Goal: Task Accomplishment & Management: Use online tool/utility

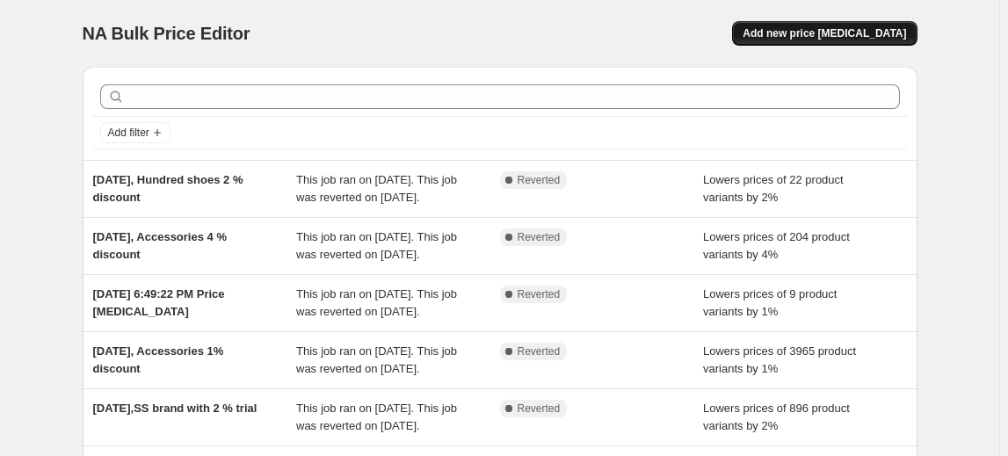
click at [828, 27] on span "Add new price [MEDICAL_DATA]" at bounding box center [825, 33] width 164 height 14
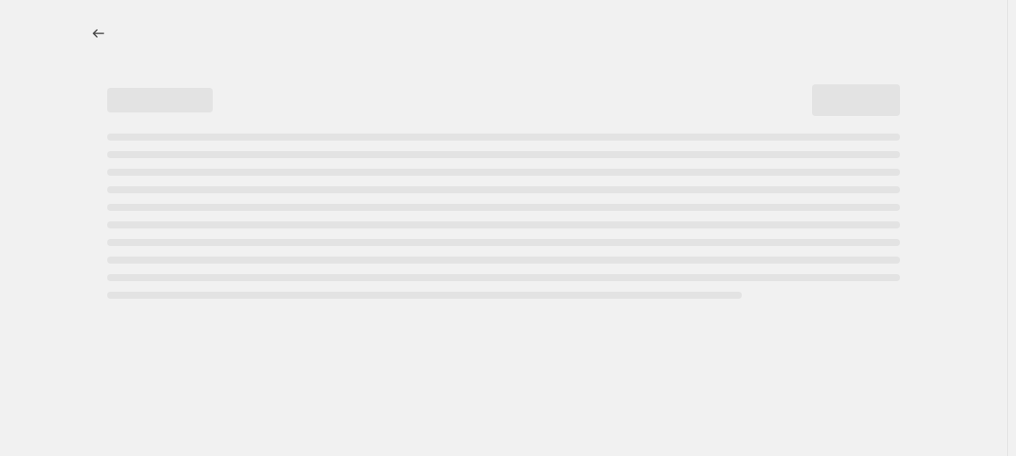
select select "percentage"
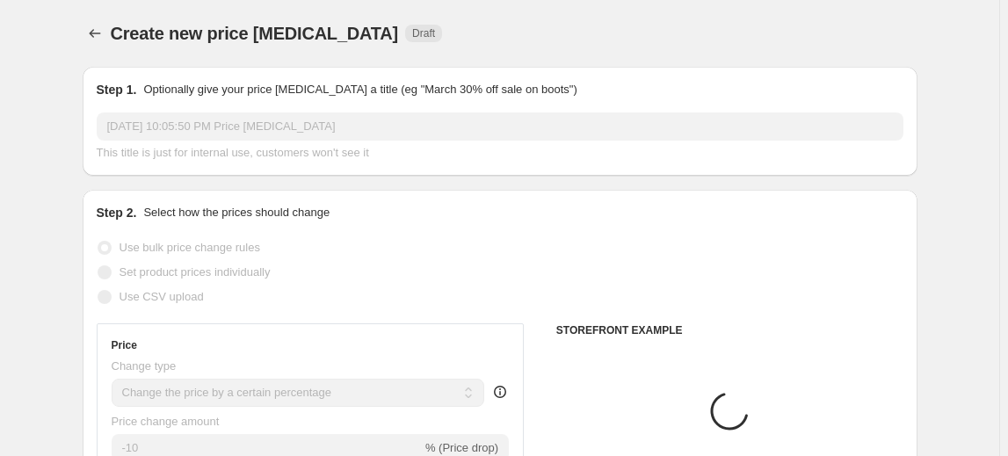
scroll to position [159, 0]
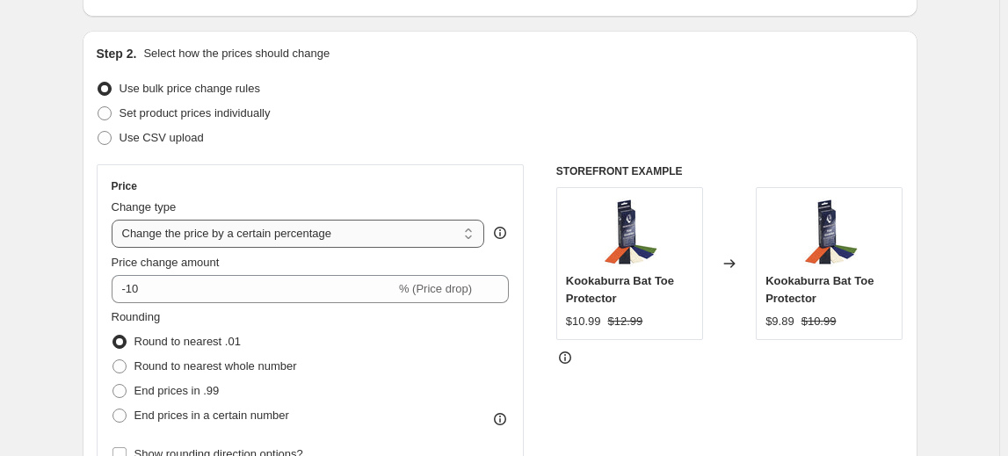
click at [297, 233] on select "Change the price to a certain amount Change the price by a certain amount Chang…" at bounding box center [299, 234] width 374 height 28
click at [114, 220] on select "Change the price to a certain amount Change the price by a certain amount Chang…" at bounding box center [299, 234] width 374 height 28
click at [338, 182] on div "Price" at bounding box center [311, 186] width 398 height 14
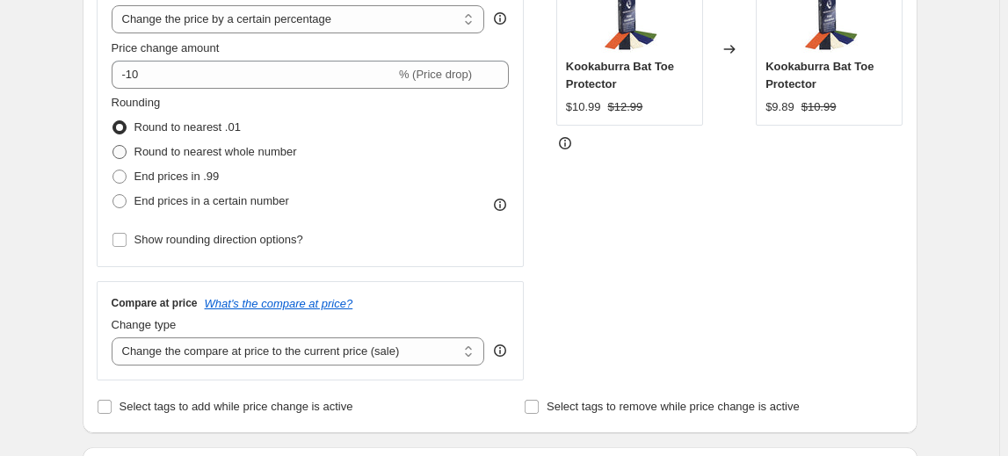
scroll to position [399, 0]
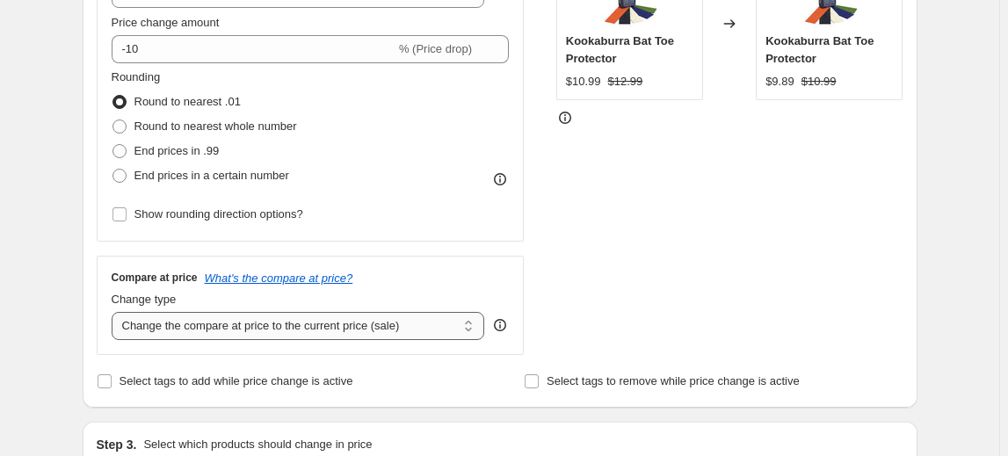
click at [260, 328] on select "Change the compare at price to the current price (sale) Change the compare at p…" at bounding box center [299, 326] width 374 height 28
select select "no_change"
click at [114, 312] on select "Change the compare at price to the current price (sale) Change the compare at p…" at bounding box center [299, 326] width 374 height 28
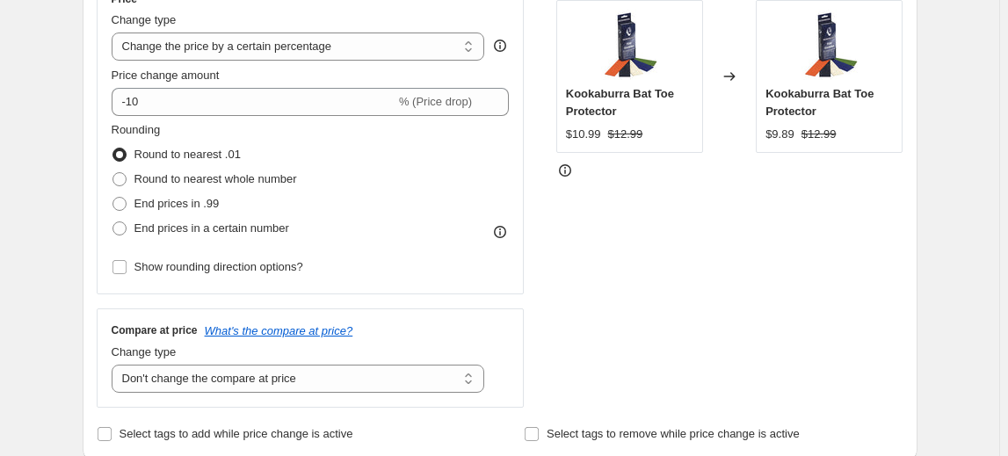
scroll to position [319, 0]
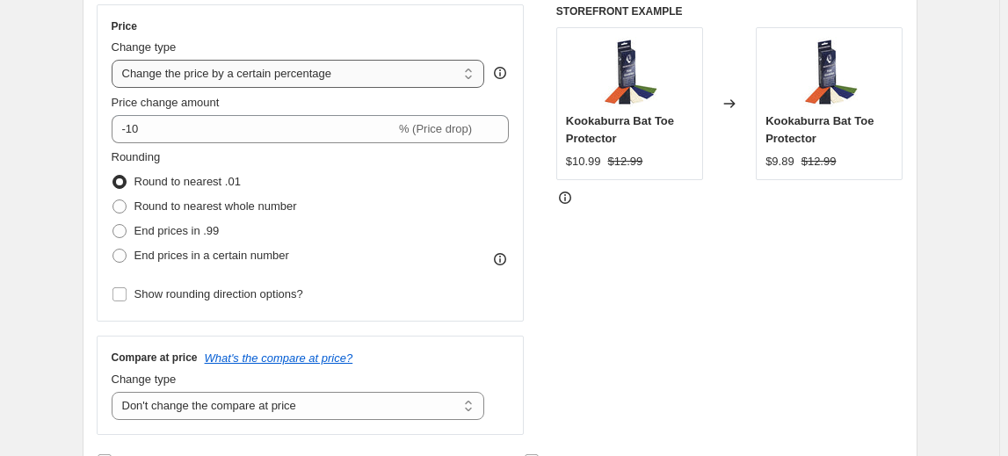
click at [251, 76] on select "Change the price to a certain amount Change the price by a certain amount Chang…" at bounding box center [299, 74] width 374 height 28
click at [665, 258] on div "STOREFRONT EXAMPLE Kookaburra Bat Toe Protector $10.99 $12.99 Changed to Kookab…" at bounding box center [730, 219] width 347 height 431
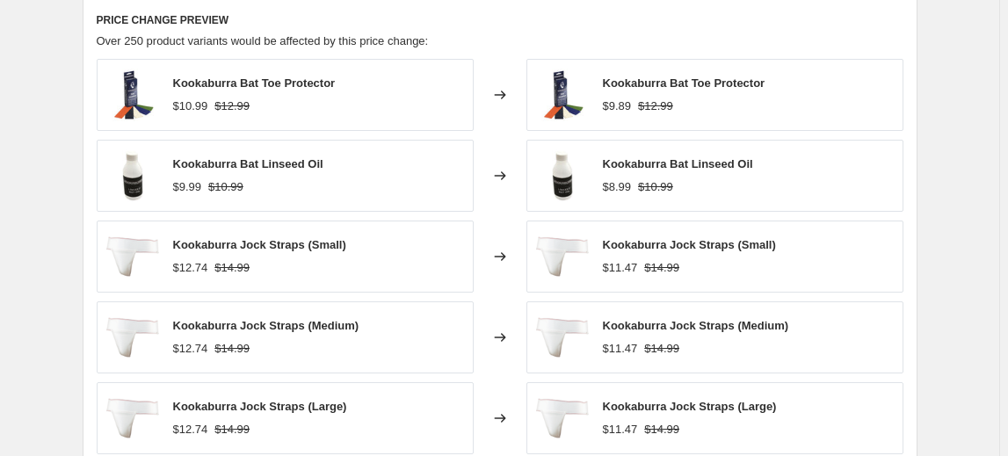
scroll to position [658, 0]
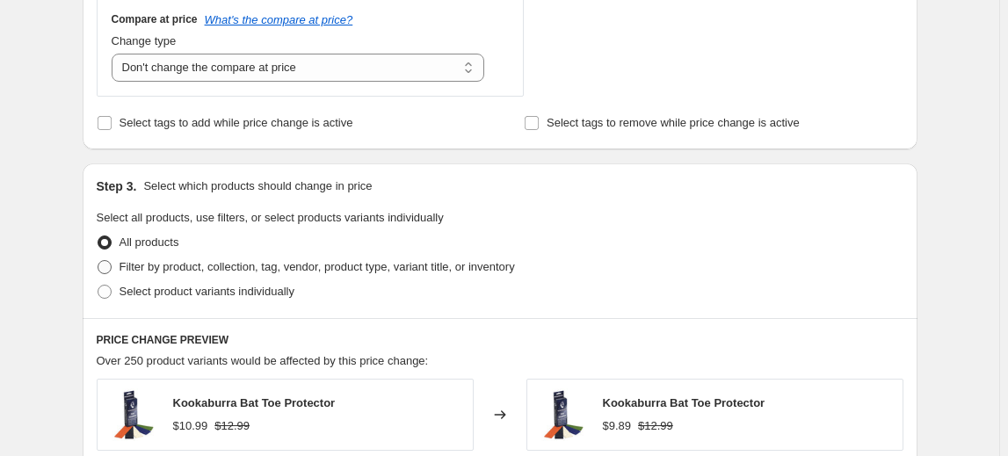
click at [276, 262] on span "Filter by product, collection, tag, vendor, product type, variant title, or inv…" at bounding box center [318, 266] width 396 height 13
click at [98, 261] on input "Filter by product, collection, tag, vendor, product type, variant title, or inv…" at bounding box center [98, 260] width 1 height 1
radio input "true"
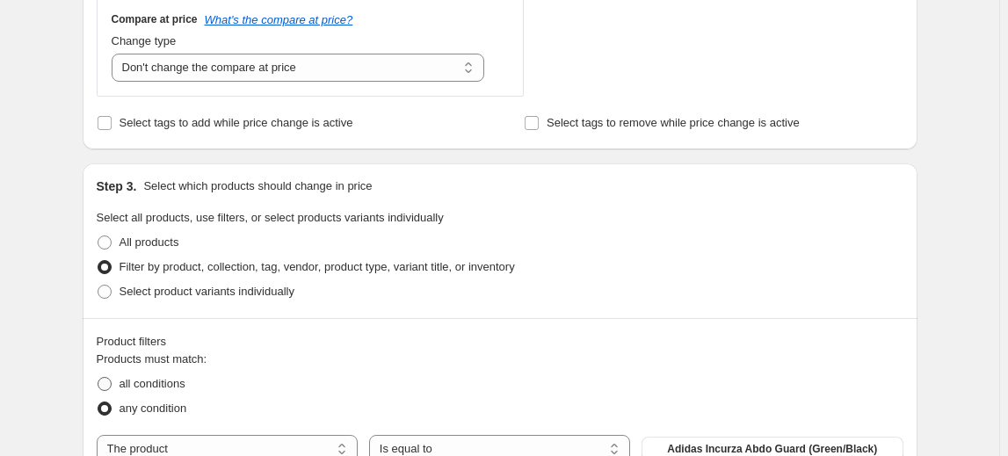
click at [149, 389] on span "all conditions" at bounding box center [153, 383] width 66 height 13
click at [98, 378] on input "all conditions" at bounding box center [98, 377] width 1 height 1
radio input "true"
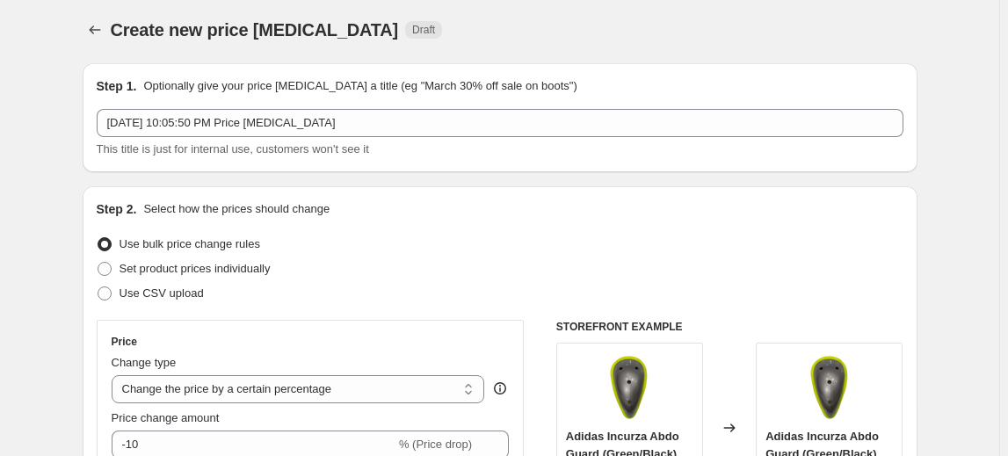
scroll to position [0, 0]
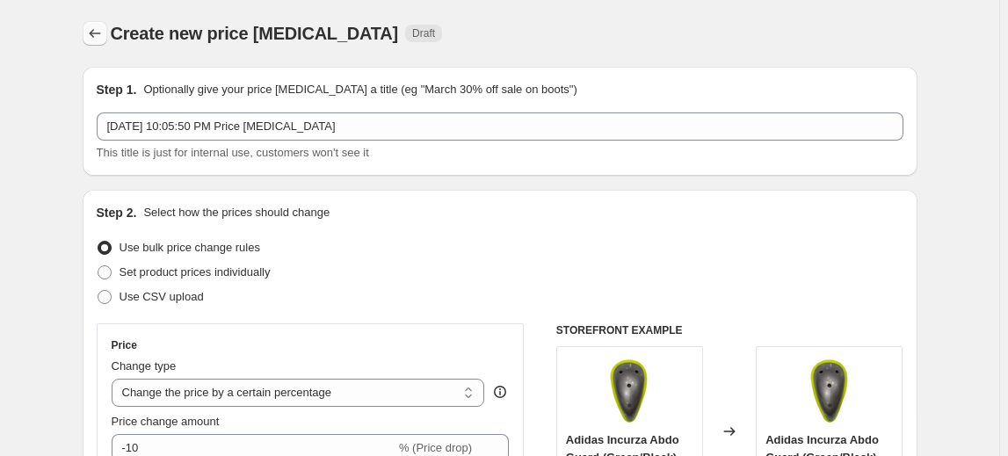
click at [95, 30] on icon "Price change jobs" at bounding box center [95, 34] width 18 height 18
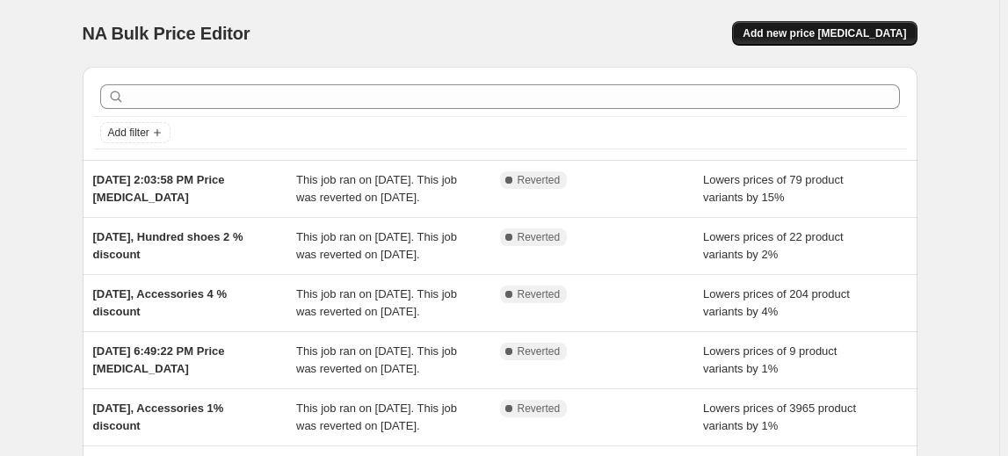
click at [830, 23] on button "Add new price [MEDICAL_DATA]" at bounding box center [824, 33] width 185 height 25
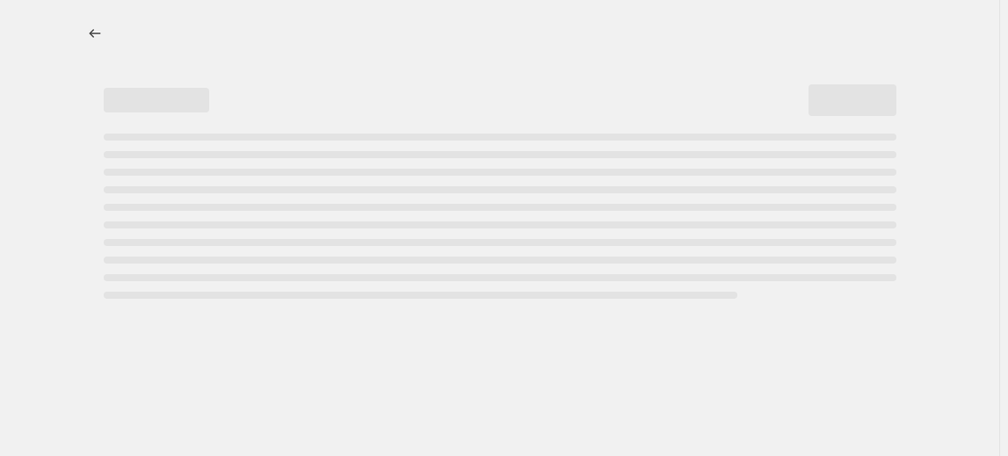
select select "percentage"
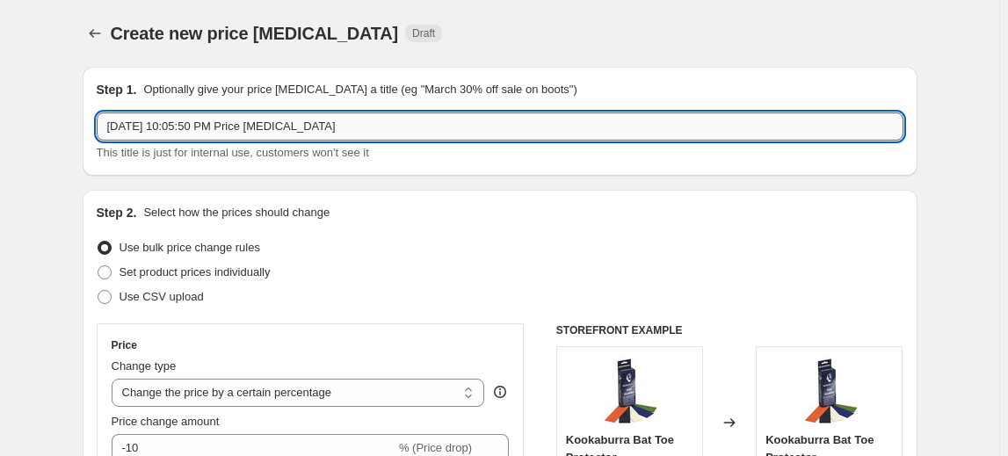
click at [274, 127] on input "[DATE] 10:05:50 PM Price [MEDICAL_DATA]" at bounding box center [500, 127] width 807 height 28
click at [356, 126] on input "[DATE] 10:05:50 PM Price [MEDICAL_DATA]" at bounding box center [500, 127] width 807 height 28
drag, startPoint x: 356, startPoint y: 126, endPoint x: 265, endPoint y: 121, distance: 91.5
click at [265, 121] on input "[DATE] 10:05:50 PM Price [MEDICAL_DATA]" at bounding box center [500, 127] width 807 height 28
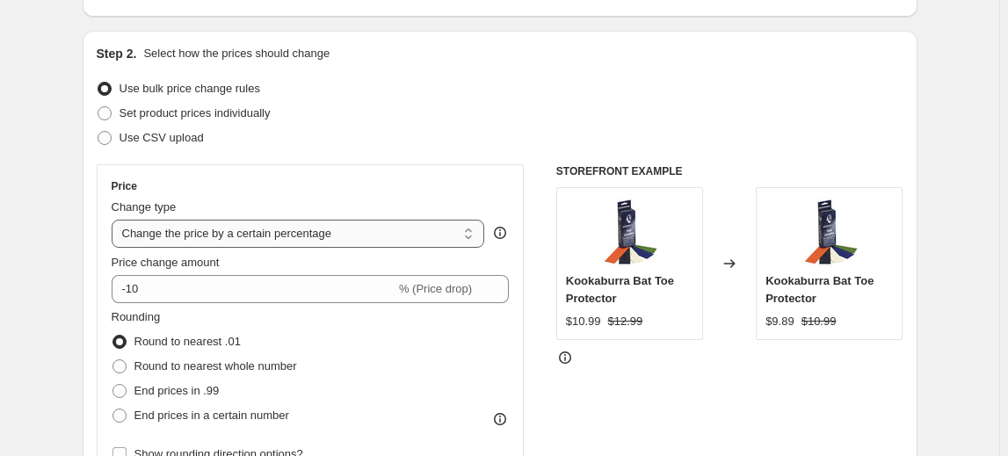
type input "[DATE] 10:05:50 PM gortonshire balls trial cost+ margin"
click at [348, 224] on select "Change the price to a certain amount Change the price by a certain amount Chang…" at bounding box center [299, 234] width 374 height 28
select select "margin"
type input "50"
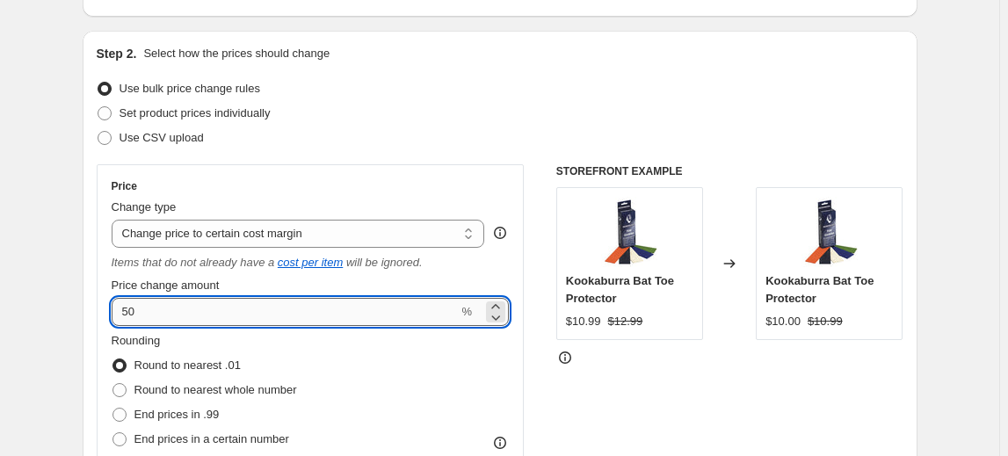
drag, startPoint x: 164, startPoint y: 309, endPoint x: 118, endPoint y: 315, distance: 46.1
click at [118, 315] on input "50" at bounding box center [285, 312] width 347 height 28
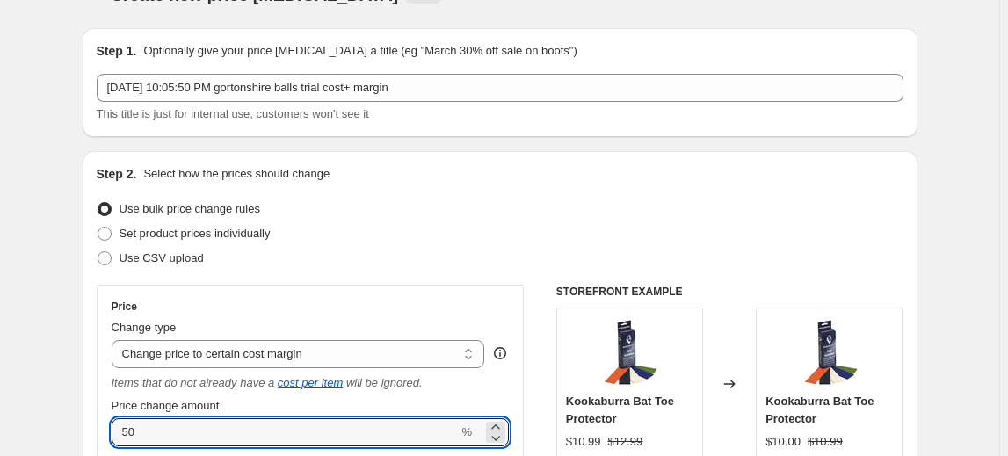
scroll to position [0, 0]
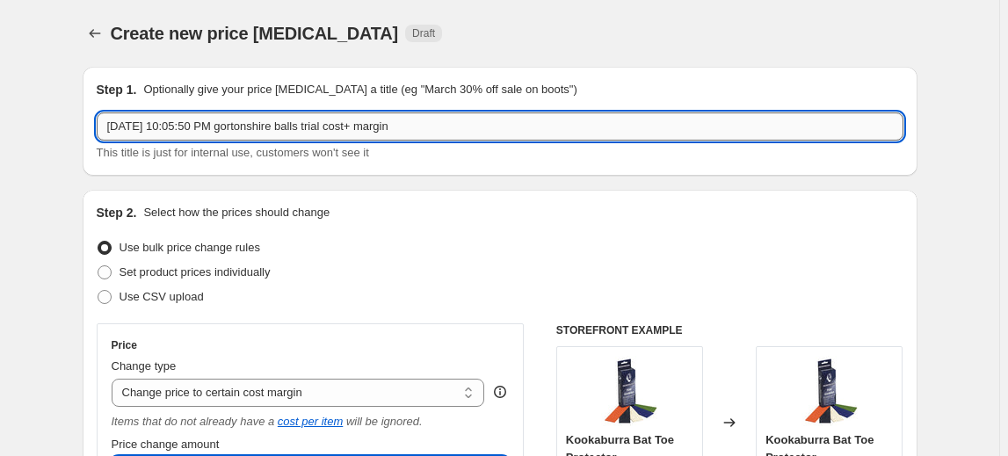
click at [438, 120] on input "[DATE] 10:05:50 PM gortonshire balls trial cost+ margin" at bounding box center [500, 127] width 807 height 28
drag, startPoint x: 433, startPoint y: 121, endPoint x: 387, endPoint y: 126, distance: 46.8
click at [387, 126] on input "[DATE] 10:05:50 PM gortonshire balls trial cost+ margin" at bounding box center [500, 127] width 807 height 28
click at [437, 128] on input "[DATE] 10:05:50 PM gortonshire balls trial cost+ margin" at bounding box center [500, 127] width 807 height 28
drag, startPoint x: 444, startPoint y: 123, endPoint x: 428, endPoint y: 120, distance: 16.2
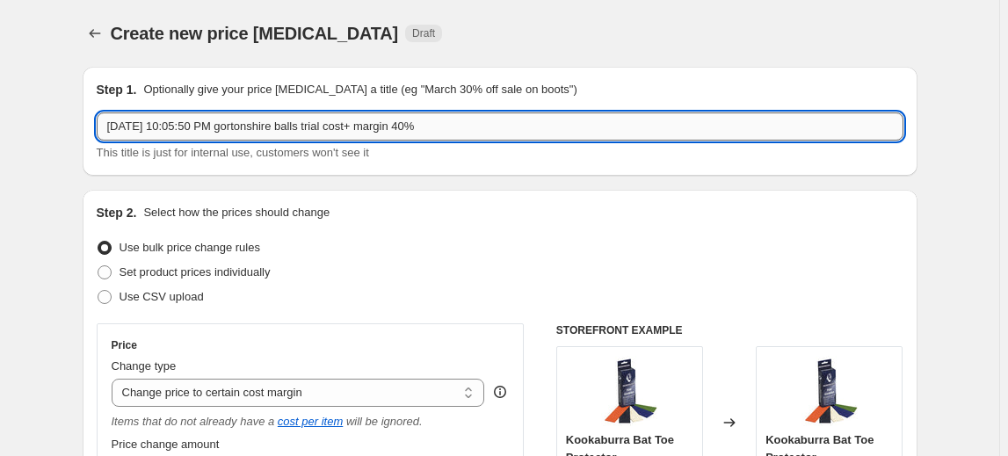
click at [428, 120] on input "[DATE] 10:05:50 PM gortonshire balls trial cost+ margin 40%" at bounding box center [500, 127] width 807 height 28
click at [447, 131] on input "[DATE] 10:05:50 PM gortonshire balls trial cost+ margin 40%" at bounding box center [500, 127] width 807 height 28
drag, startPoint x: 447, startPoint y: 131, endPoint x: 430, endPoint y: 130, distance: 16.7
click at [430, 130] on input "[DATE] 10:05:50 PM gortonshire balls trial cost+ margin 40%" at bounding box center [500, 127] width 807 height 28
drag, startPoint x: 462, startPoint y: 124, endPoint x: 425, endPoint y: 128, distance: 37.2
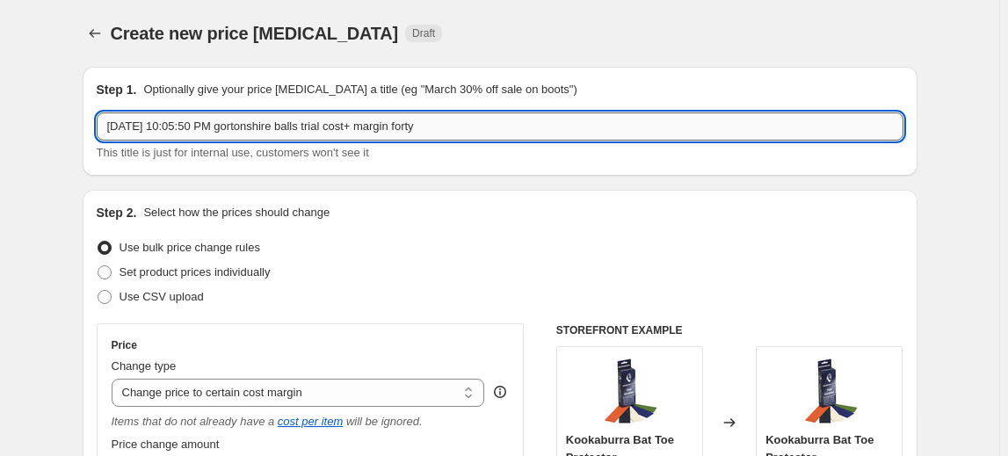
click at [425, 128] on input "[DATE] 10:05:50 PM gortonshire balls trial cost+ margin forty" at bounding box center [500, 127] width 807 height 28
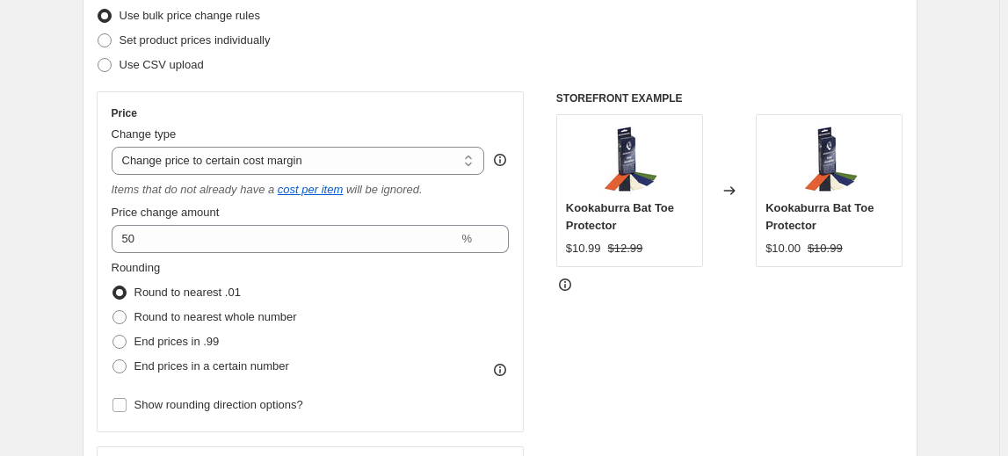
scroll to position [319, 0]
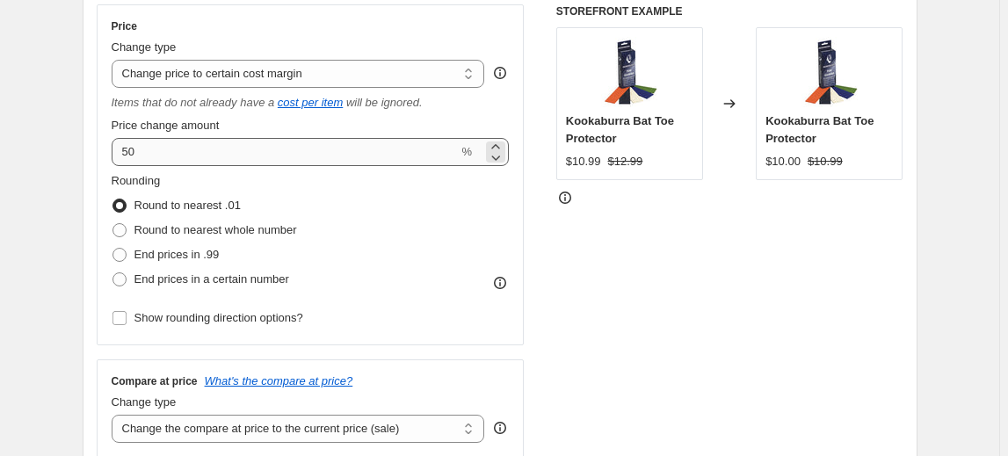
type input "[DATE] 10:05:50 PM gortonshire balls trial cost+ margin"
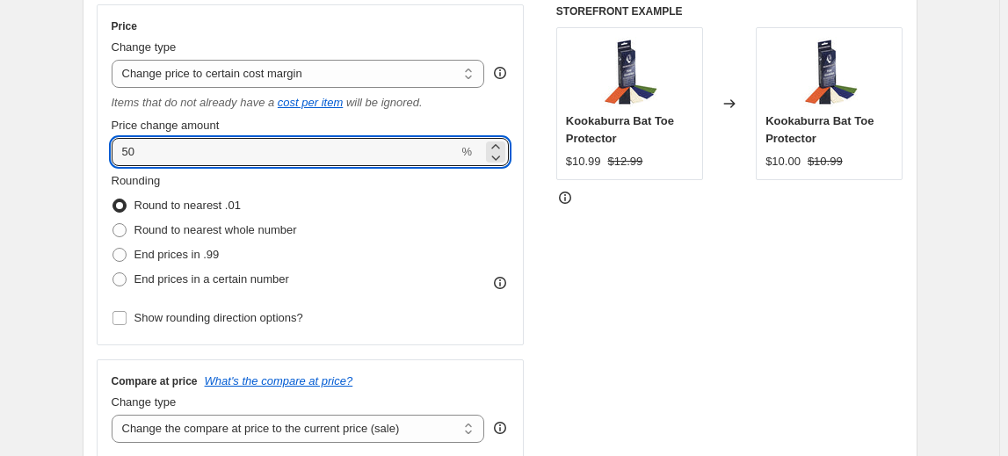
drag, startPoint x: 211, startPoint y: 158, endPoint x: 99, endPoint y: 160, distance: 111.7
click at [99, 160] on div "Price Change type Change the price to a certain amount Change the price by a ce…" at bounding box center [311, 174] width 428 height 341
type input "39"
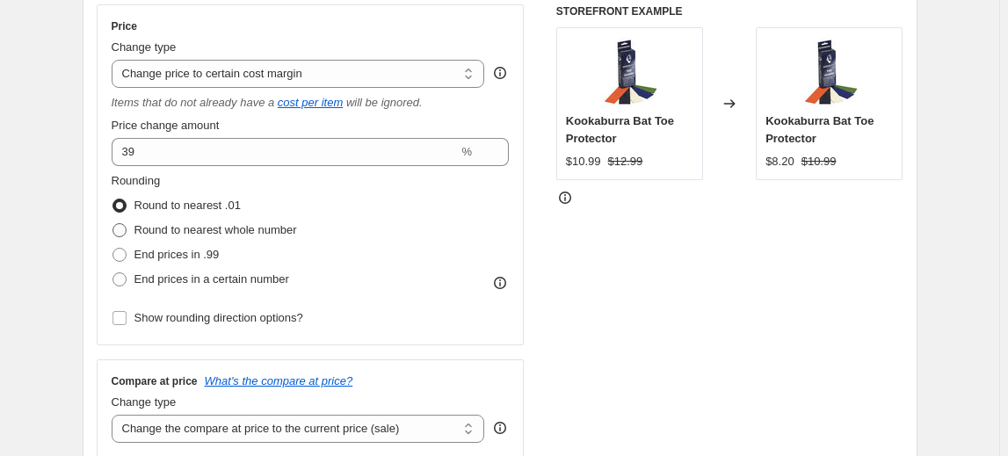
click at [241, 228] on span "Round to nearest whole number" at bounding box center [216, 229] width 163 height 13
click at [113, 224] on input "Round to nearest whole number" at bounding box center [113, 223] width 1 height 1
radio input "true"
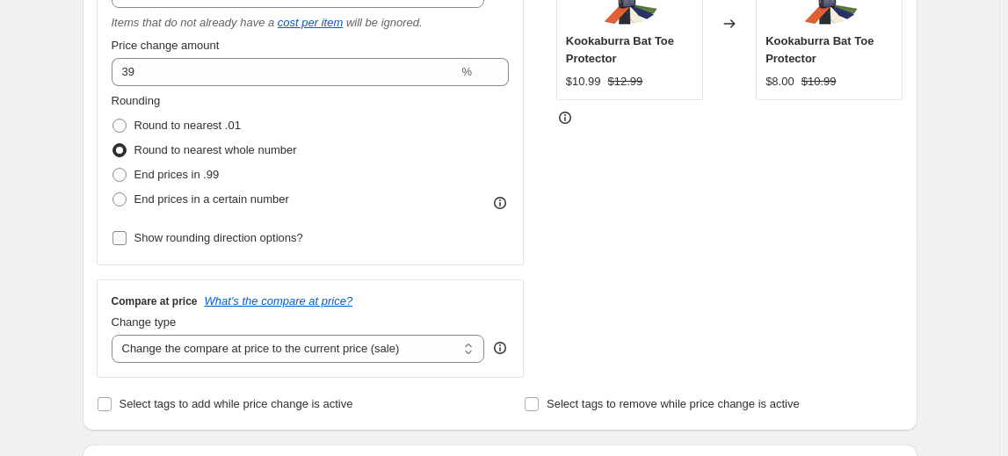
click at [232, 242] on span "Show rounding direction options?" at bounding box center [219, 237] width 169 height 13
click at [127, 242] on input "Show rounding direction options?" at bounding box center [120, 238] width 14 height 14
checkbox input "true"
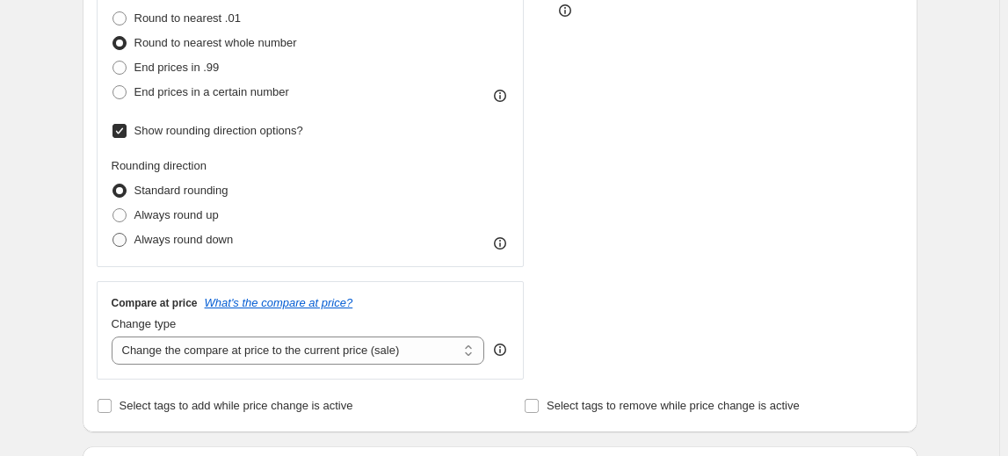
scroll to position [479, 0]
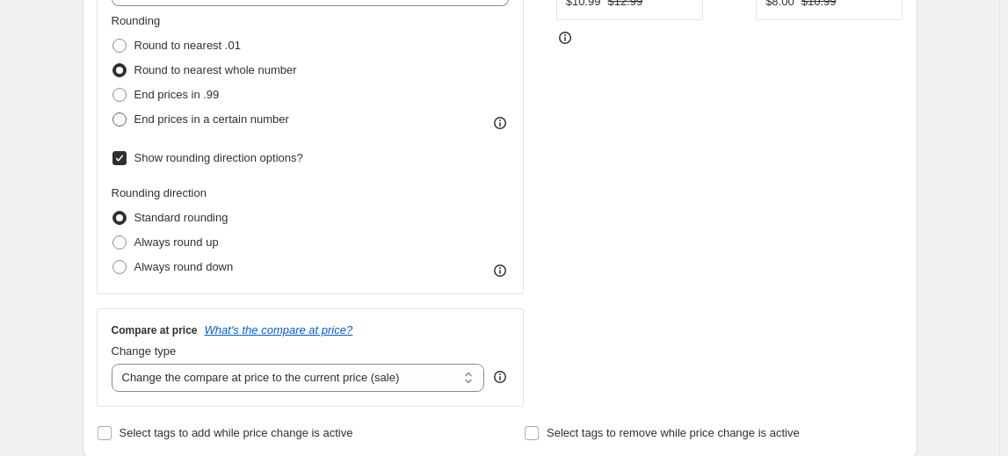
click at [232, 120] on span "End prices in a certain number" at bounding box center [212, 119] width 155 height 13
click at [113, 113] on input "End prices in a certain number" at bounding box center [113, 113] width 1 height 1
radio input "true"
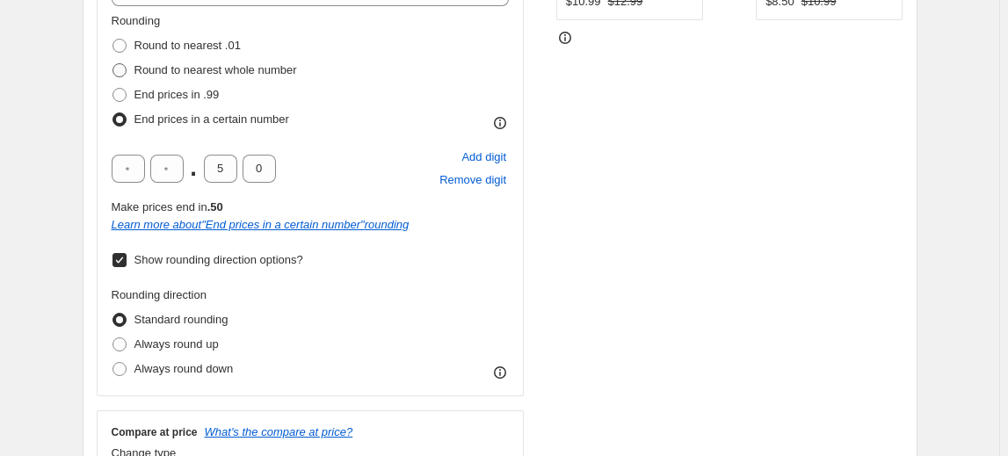
click at [223, 69] on span "Round to nearest whole number" at bounding box center [216, 69] width 163 height 13
click at [113, 64] on input "Round to nearest whole number" at bounding box center [113, 63] width 1 height 1
radio input "true"
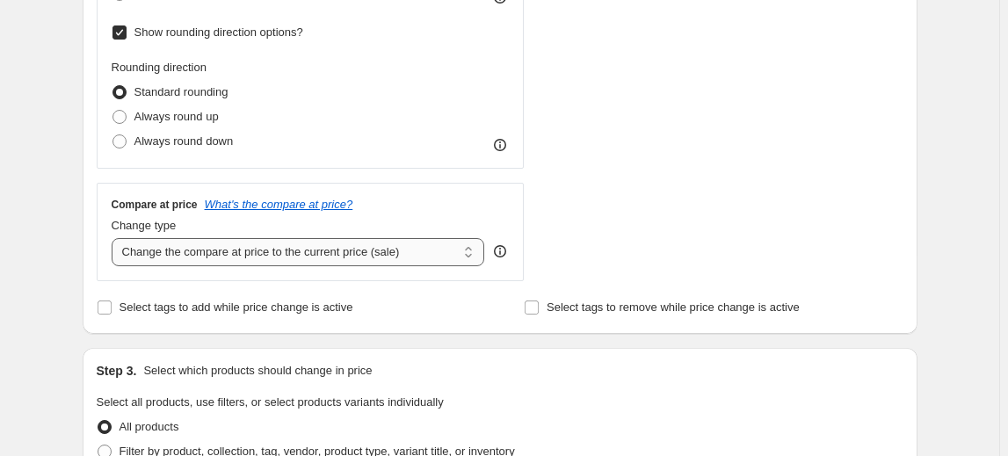
scroll to position [639, 0]
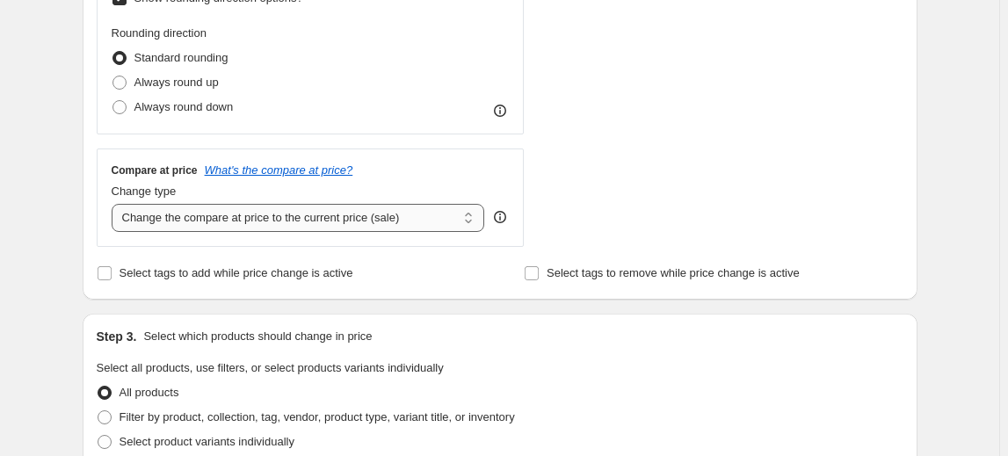
click at [324, 218] on select "Change the compare at price to the current price (sale) Change the compare at p…" at bounding box center [299, 218] width 374 height 28
click at [357, 216] on select "Change the compare at price to the current price (sale) Change the compare at p…" at bounding box center [299, 218] width 374 height 28
select select "no_change"
click at [114, 204] on select "Change the compare at price to the current price (sale) Change the compare at p…" at bounding box center [299, 218] width 374 height 28
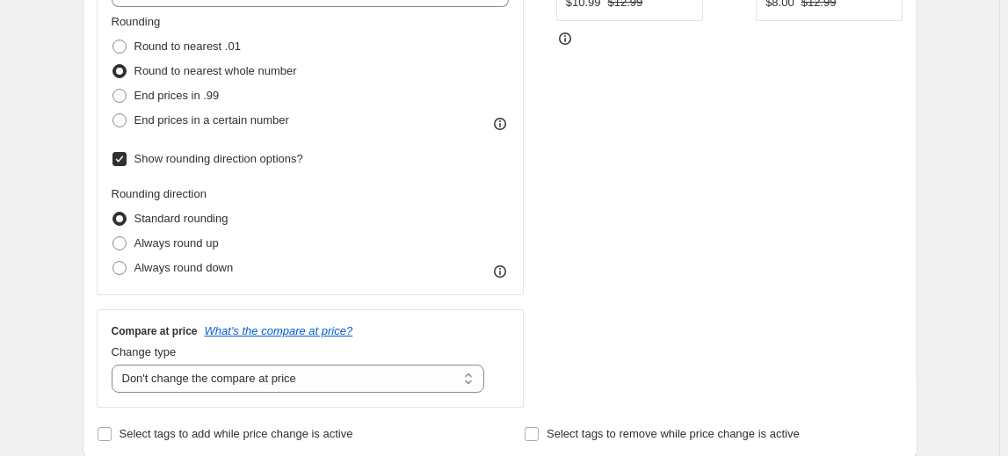
scroll to position [399, 0]
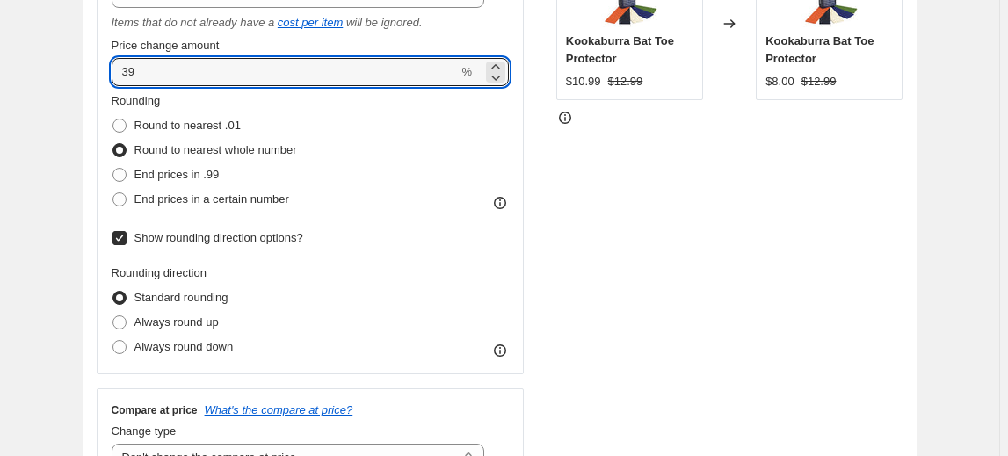
drag, startPoint x: 175, startPoint y: 78, endPoint x: 113, endPoint y: 83, distance: 62.6
click at [113, 83] on div "Price Change type Change the price to a certain amount Change the price by a ce…" at bounding box center [311, 149] width 428 height 450
type input "40"
click at [675, 213] on div "STOREFRONT EXAMPLE Kookaburra Bat Toe Protector $10.99 $12.99 Changed to Kookab…" at bounding box center [730, 205] width 347 height 563
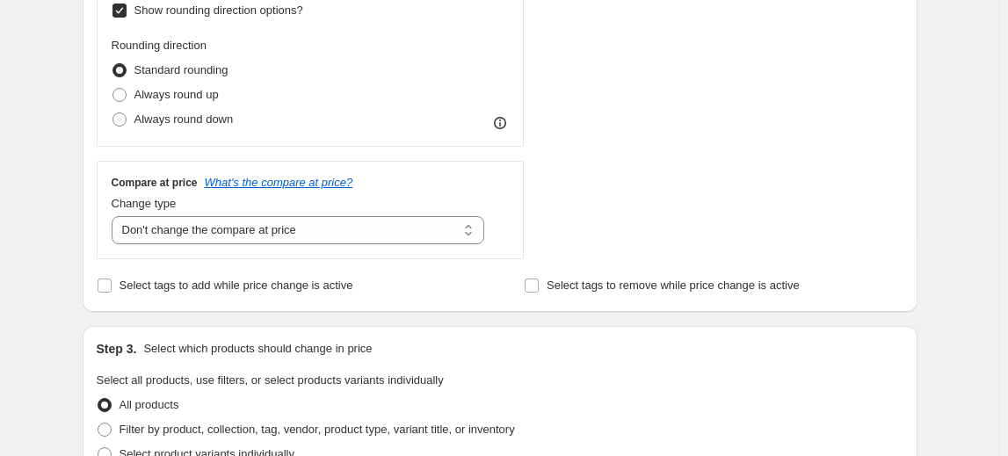
scroll to position [559, 0]
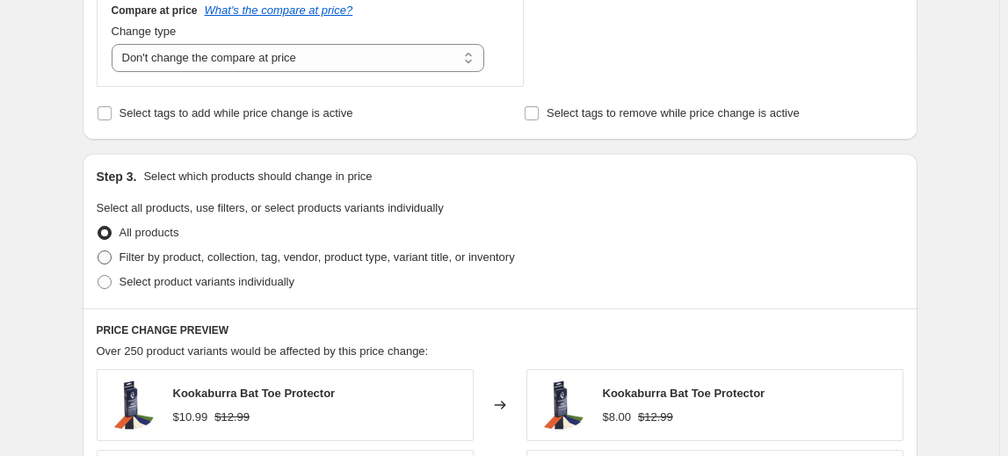
click at [372, 255] on span "Filter by product, collection, tag, vendor, product type, variant title, or inv…" at bounding box center [318, 257] width 396 height 13
click at [98, 251] on input "Filter by product, collection, tag, vendor, product type, variant title, or inv…" at bounding box center [98, 251] width 1 height 1
radio input "true"
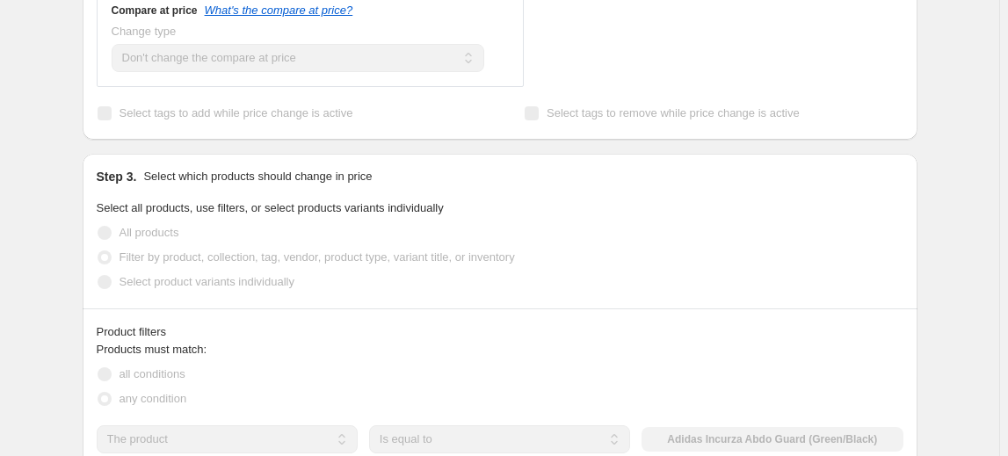
scroll to position [879, 0]
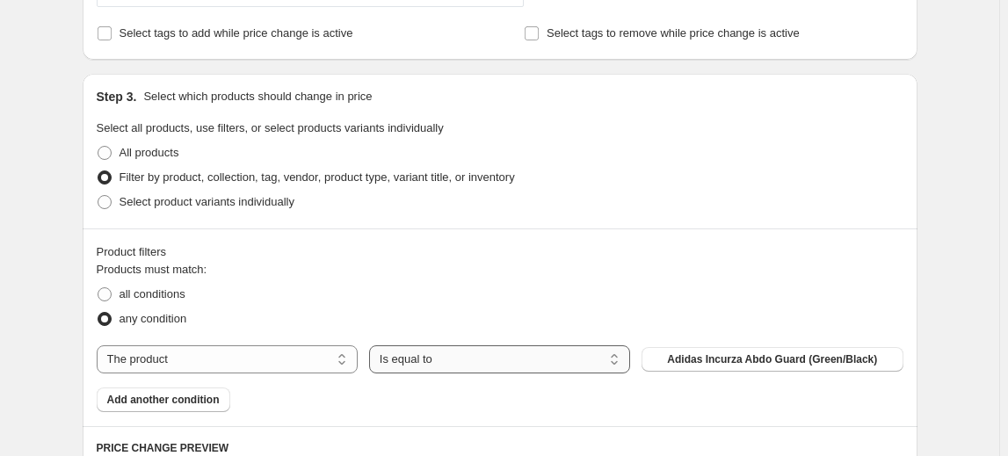
click at [469, 366] on select "Is equal to Is not equal to" at bounding box center [499, 360] width 261 height 28
click at [275, 360] on select "The product The product's collection The product's tag The product's vendor The…" at bounding box center [227, 360] width 261 height 28
click at [739, 363] on span "*DEAL OF THE WEEK*" at bounding box center [773, 360] width 113 height 14
click at [313, 353] on select "The product The product's collection The product's tag The product's vendor The…" at bounding box center [227, 360] width 261 height 28
select select "vendor"
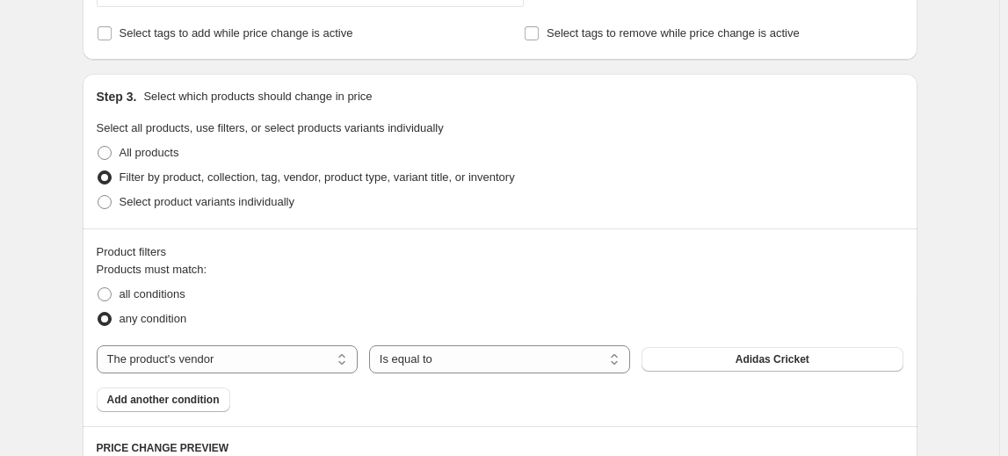
click at [742, 356] on span "Adidas Cricket" at bounding box center [773, 360] width 74 height 14
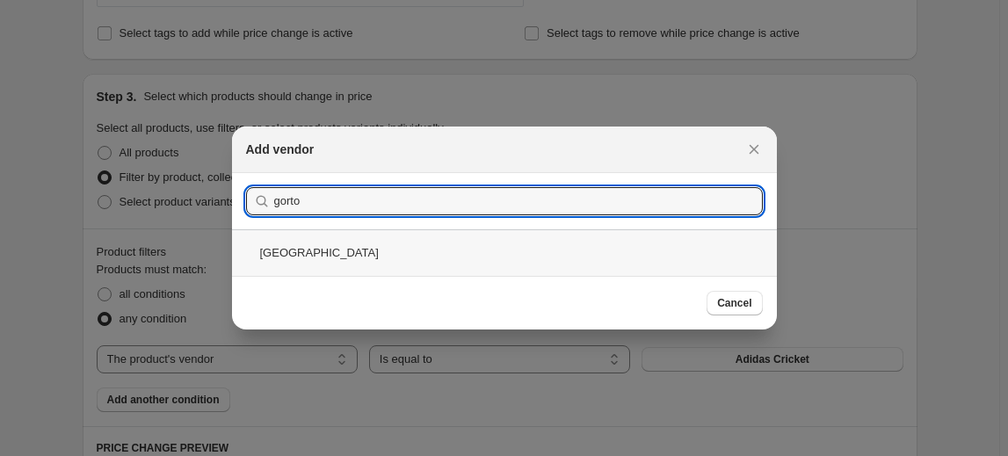
type input "gorto"
click at [313, 248] on div "[GEOGRAPHIC_DATA]" at bounding box center [504, 252] width 545 height 47
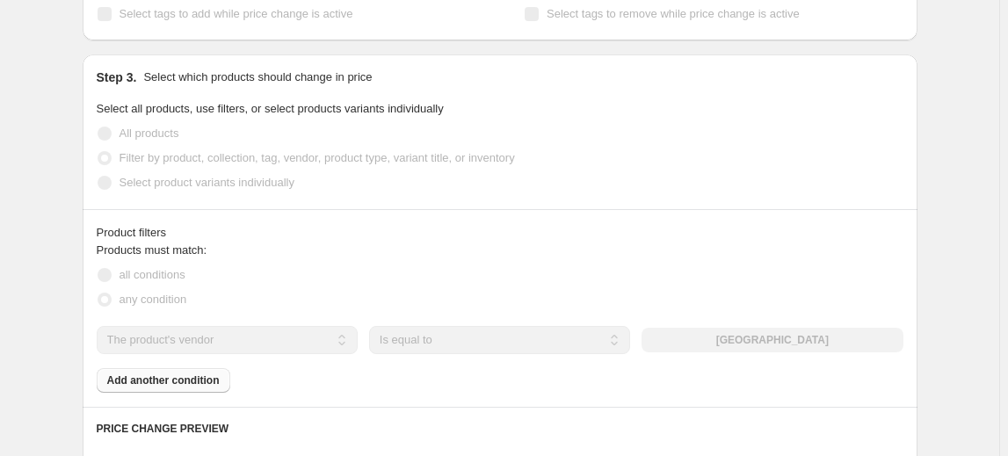
scroll to position [958, 0]
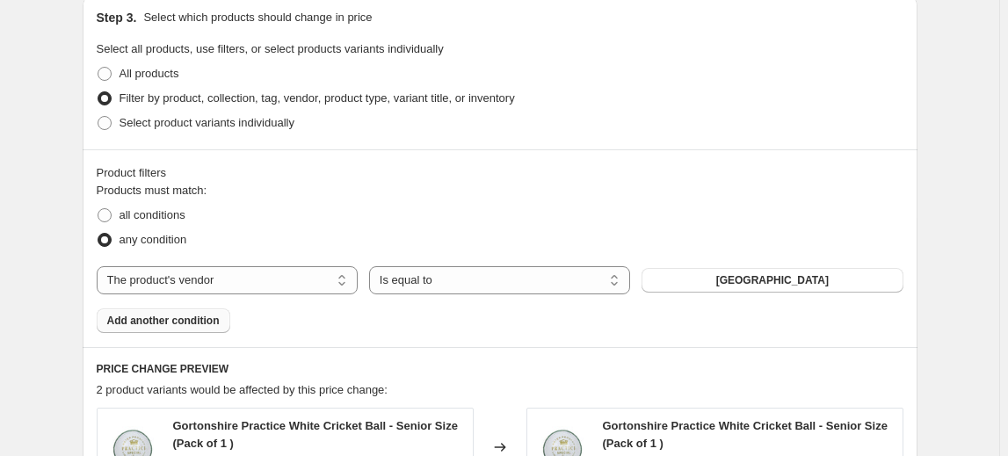
click at [189, 320] on span "Add another condition" at bounding box center [163, 321] width 113 height 14
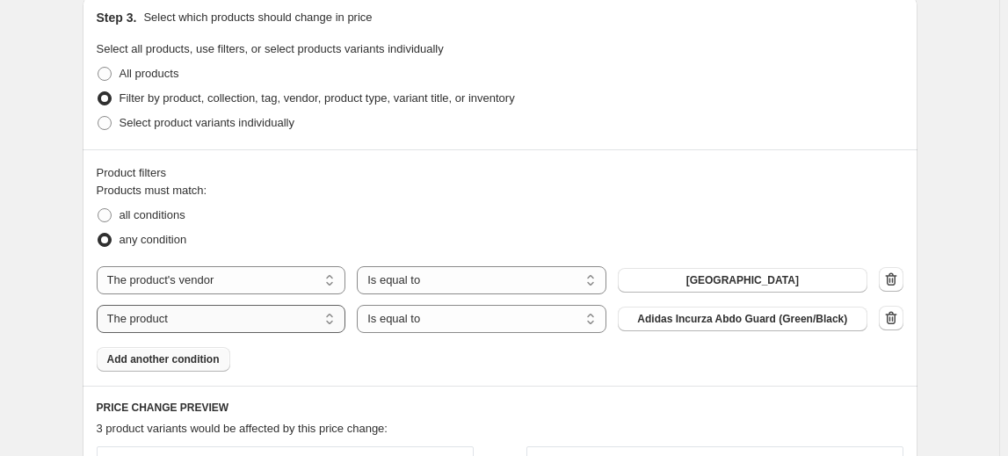
click at [305, 316] on select "The product The product's collection The product's tag The product's vendor The…" at bounding box center [222, 319] width 250 height 28
select select "product_status"
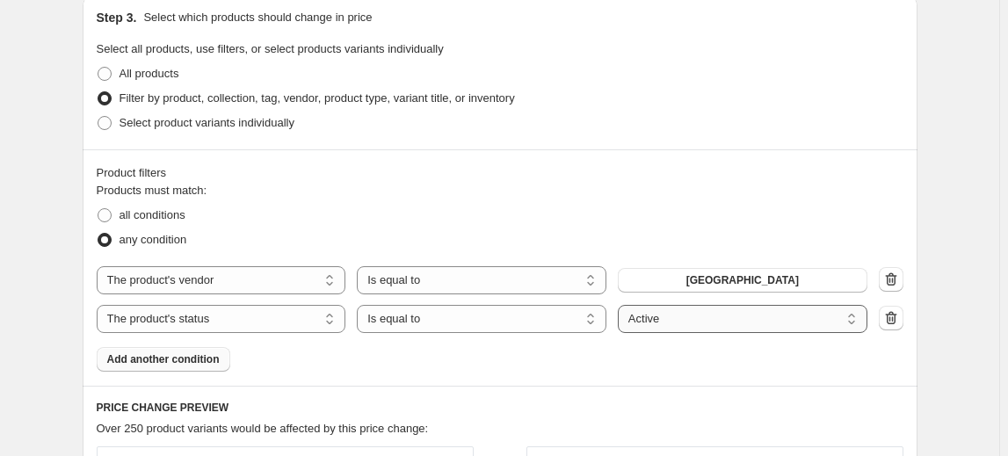
click at [700, 320] on select "Active Draft Archived" at bounding box center [743, 319] width 250 height 28
click at [622, 305] on select "Active Draft Archived" at bounding box center [743, 319] width 250 height 28
click at [176, 353] on span "Add another condition" at bounding box center [163, 360] width 113 height 14
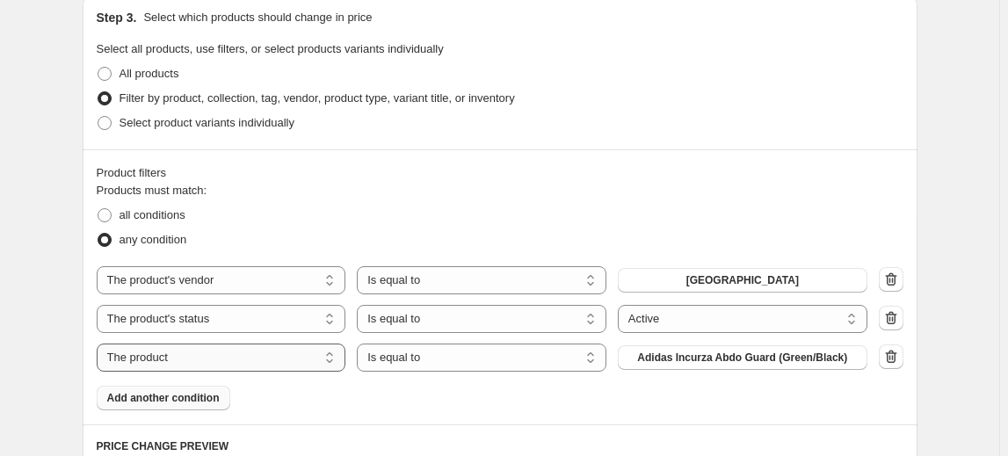
click at [226, 358] on select "The product The product's collection The product's tag The product's vendor The…" at bounding box center [222, 358] width 250 height 28
select select "inventory_quantity"
click at [515, 355] on select "Is equal to Is not equal to Is greater than Is less than" at bounding box center [482, 358] width 250 height 28
select select ">"
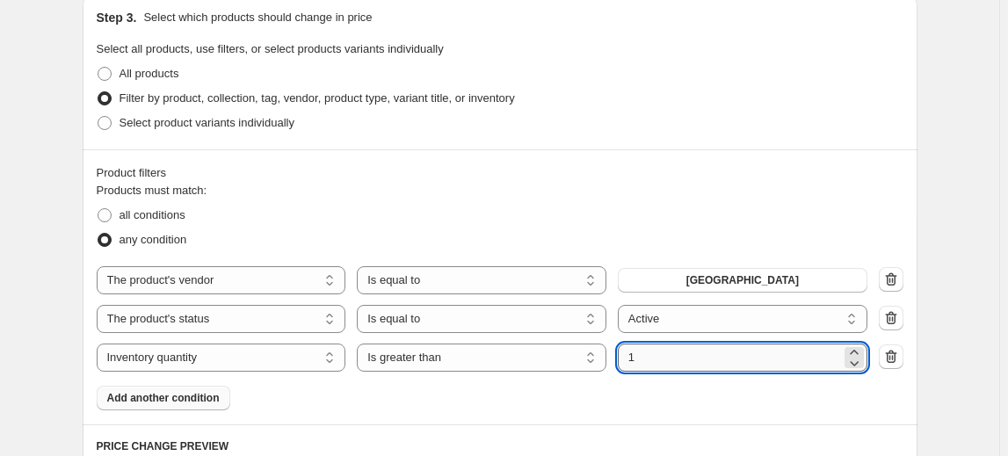
click at [726, 360] on input "1" at bounding box center [729, 358] width 223 height 28
drag, startPoint x: 722, startPoint y: 358, endPoint x: 614, endPoint y: 360, distance: 108.2
click at [614, 360] on div "The product The product's collection The product's tag The product's vendor The…" at bounding box center [482, 358] width 771 height 28
type input "0"
click at [750, 198] on fieldset "Products must match: all conditions any condition" at bounding box center [500, 217] width 807 height 70
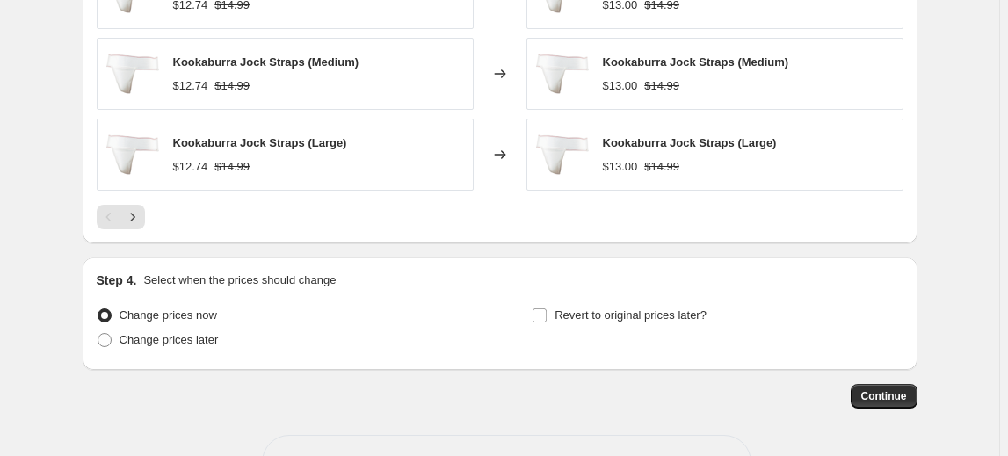
scroll to position [1704, 0]
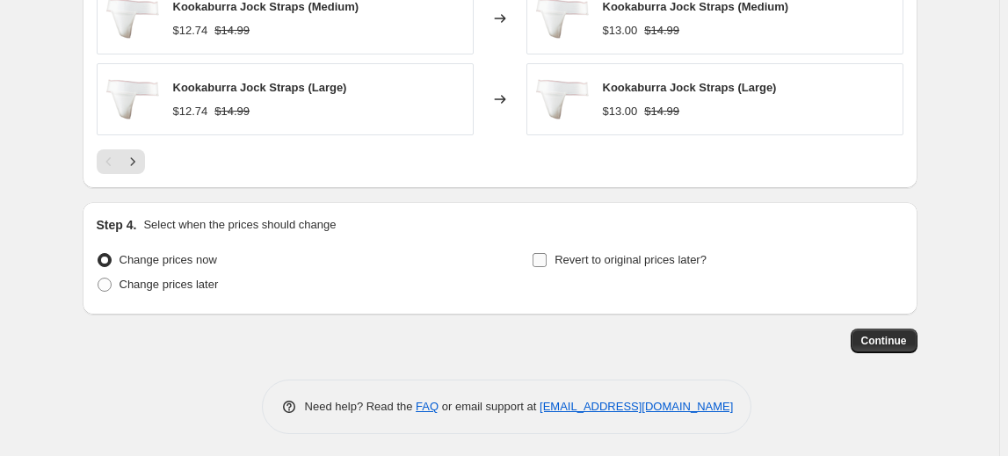
click at [547, 257] on input "Revert to original prices later?" at bounding box center [540, 260] width 14 height 14
checkbox input "true"
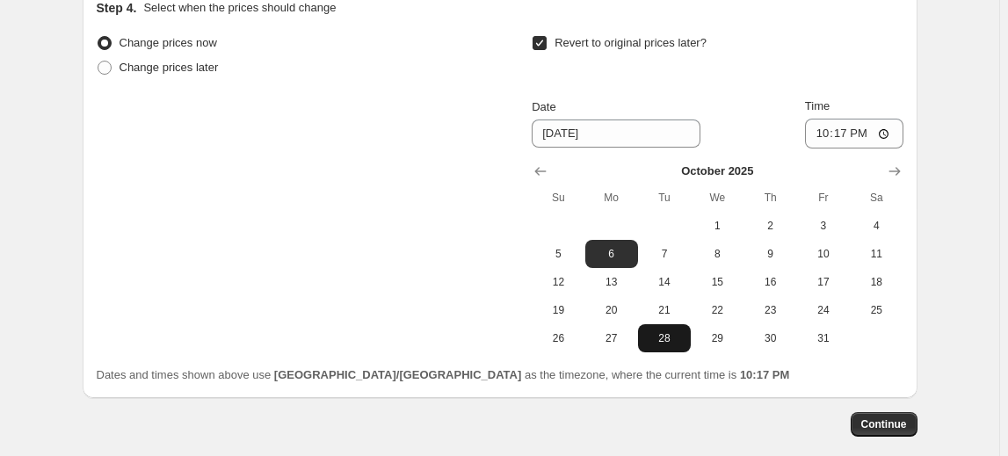
scroll to position [2005, 0]
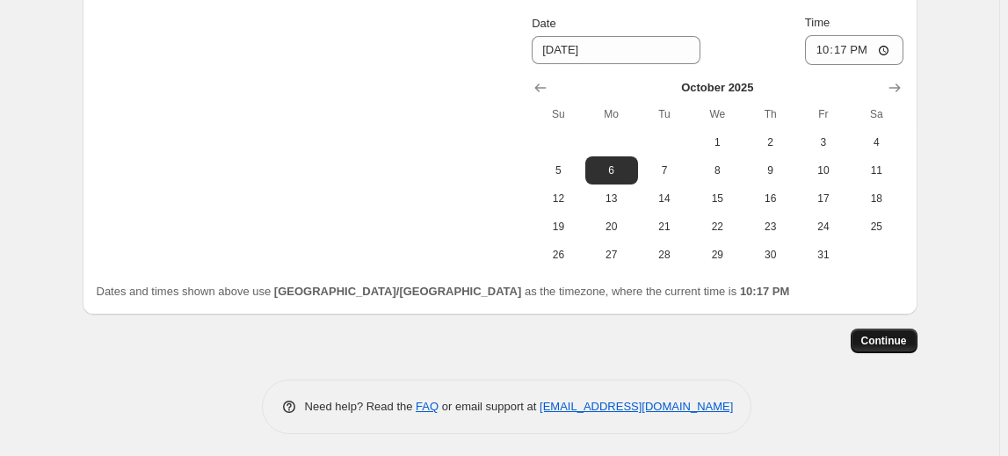
click at [888, 337] on span "Continue" at bounding box center [885, 341] width 46 height 14
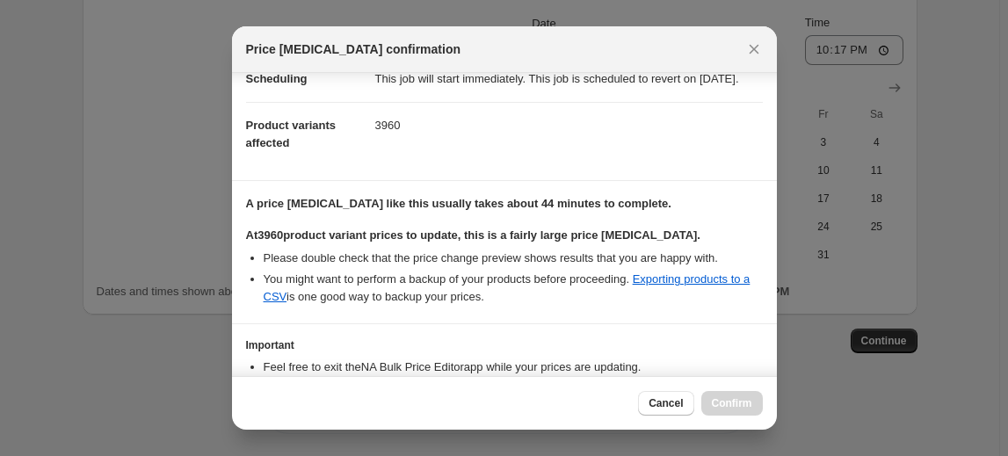
scroll to position [288, 0]
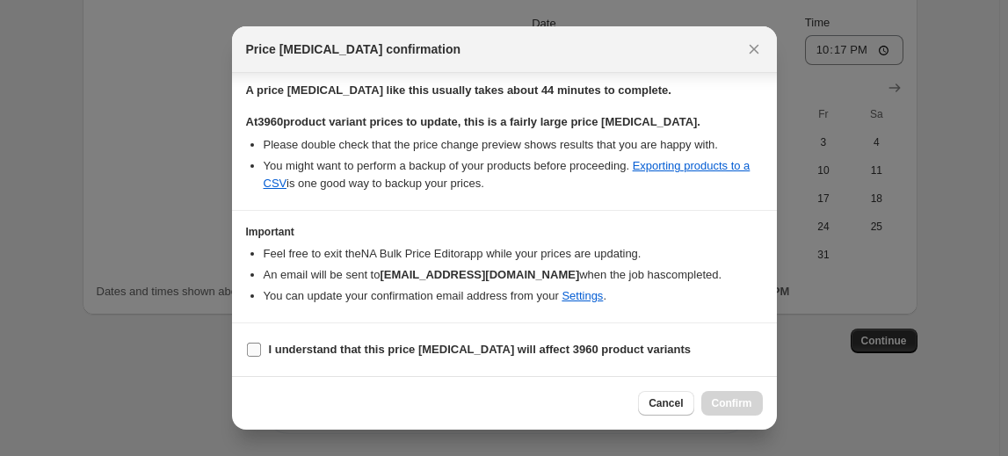
click at [260, 348] on input "I understand that this price [MEDICAL_DATA] will affect 3960 product variants" at bounding box center [254, 350] width 14 height 14
checkbox input "true"
click at [728, 411] on button "Confirm" at bounding box center [733, 403] width 62 height 25
type input "[DATE] 10:05:50 PM gortonshire balls trial cost+ margin"
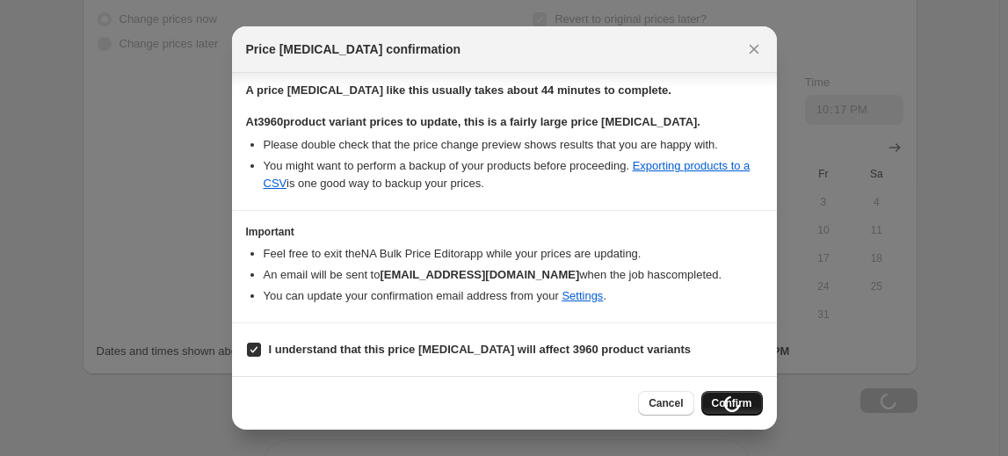
scroll to position [2064, 0]
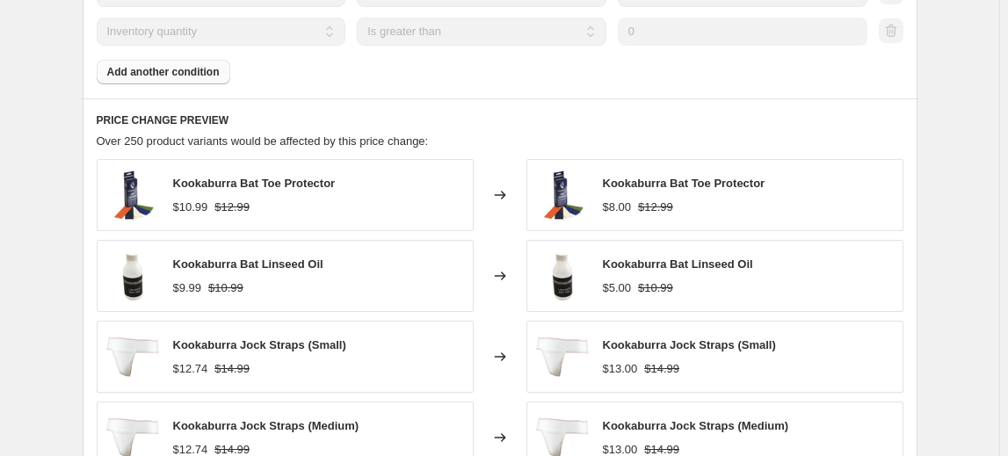
scroll to position [1092, 0]
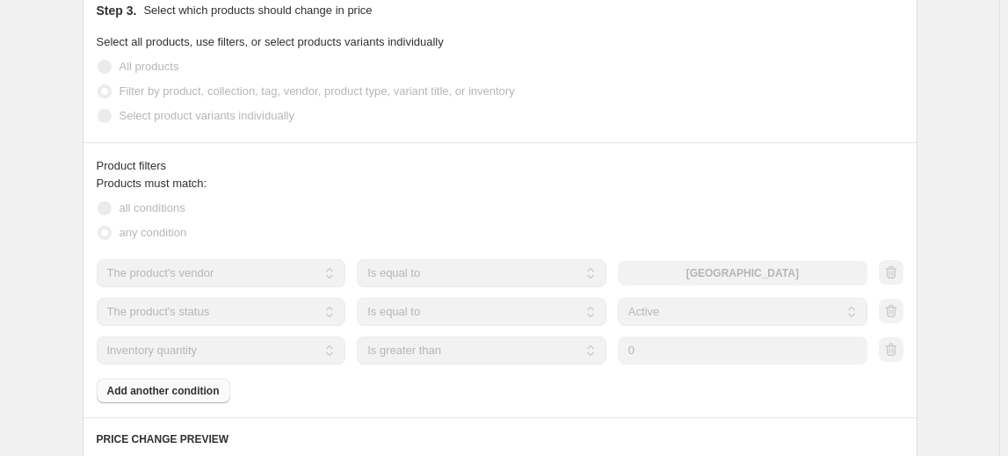
click at [159, 208] on span "all conditions" at bounding box center [153, 207] width 66 height 13
click at [151, 209] on span "all conditions" at bounding box center [153, 207] width 66 height 13
drag, startPoint x: 149, startPoint y: 209, endPoint x: 135, endPoint y: 211, distance: 14.2
click at [142, 210] on span "all conditions" at bounding box center [153, 207] width 66 height 13
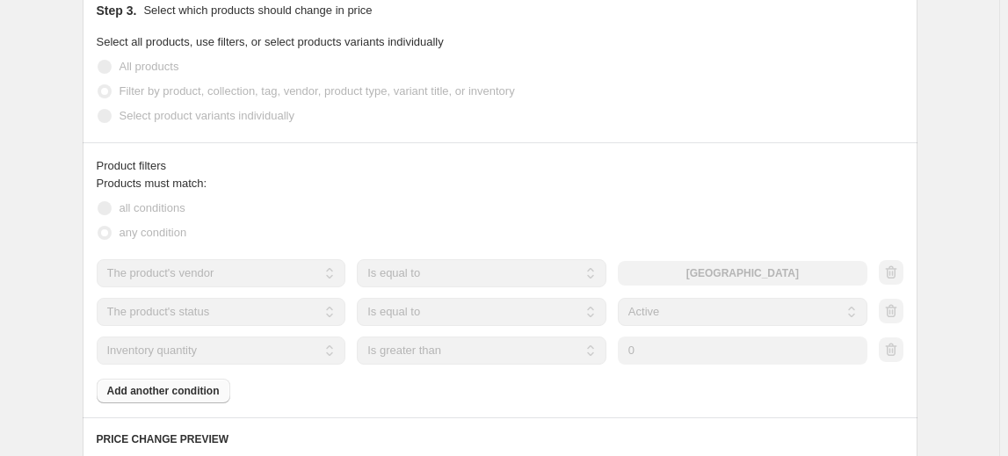
click at [122, 211] on span "all conditions" at bounding box center [153, 207] width 66 height 13
click at [109, 208] on span at bounding box center [105, 208] width 14 height 14
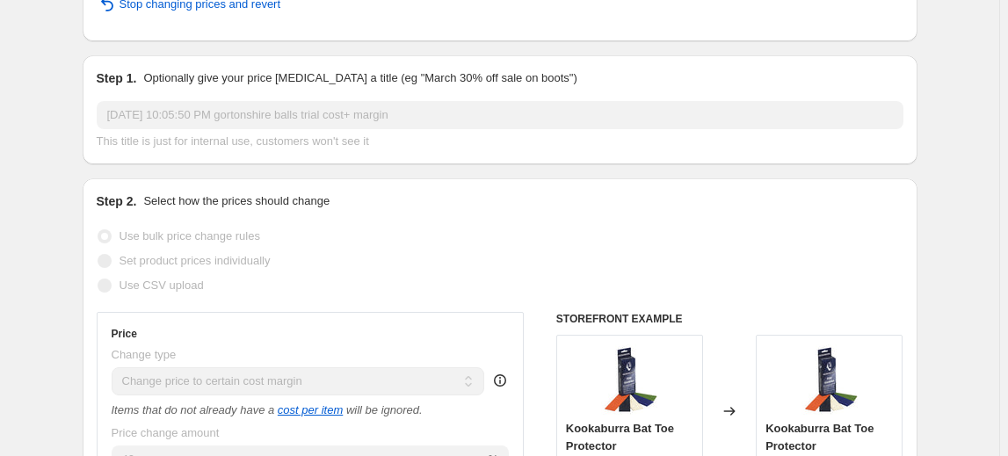
scroll to position [0, 0]
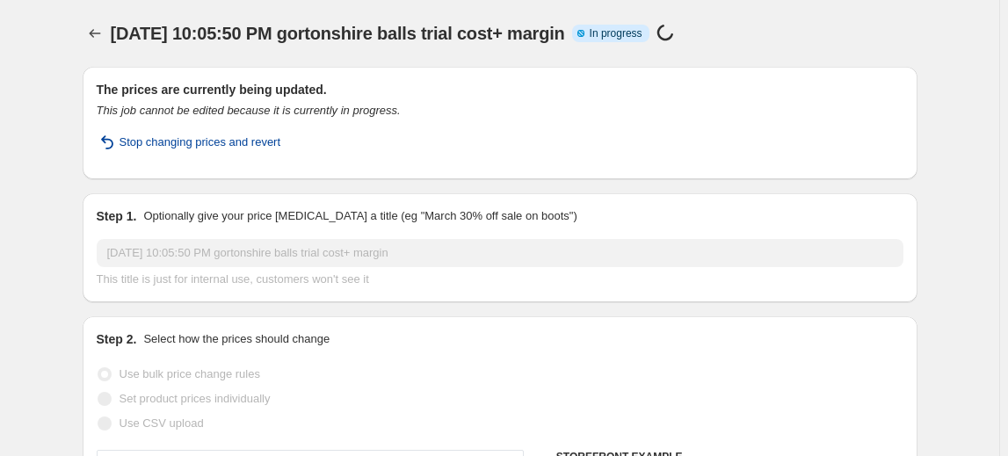
click at [182, 143] on span "Stop changing prices and revert" at bounding box center [201, 143] width 162 height 18
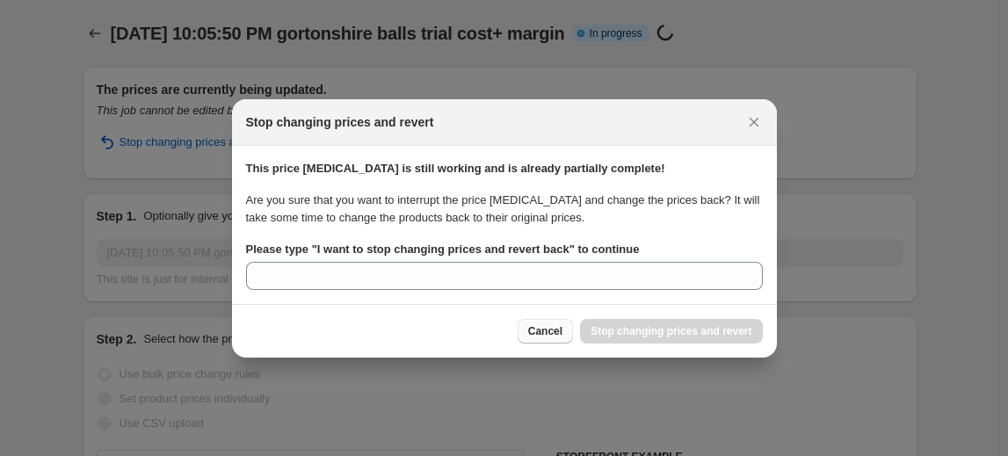
click at [546, 332] on span "Cancel" at bounding box center [545, 331] width 34 height 14
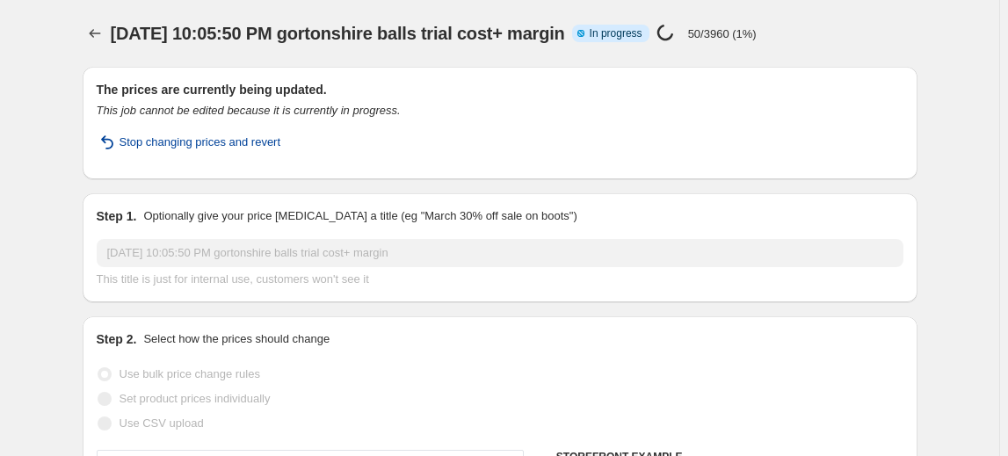
click at [237, 142] on span "Stop changing prices and revert" at bounding box center [201, 143] width 162 height 18
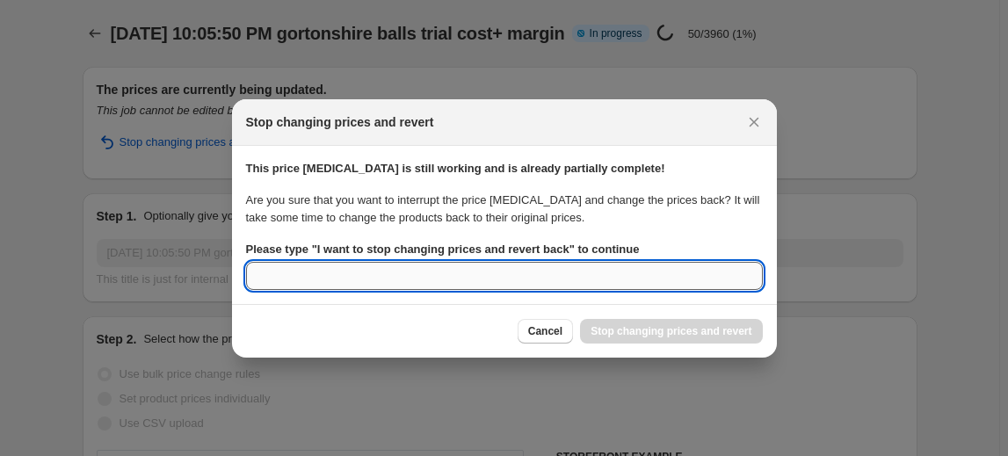
click at [406, 273] on input "Please type " I want to stop changing prices and revert back " to continue" at bounding box center [504, 276] width 517 height 28
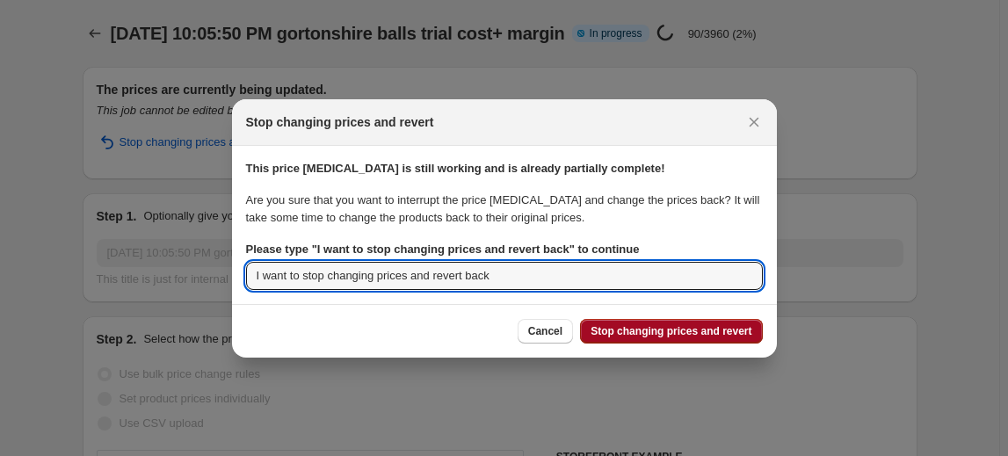
type input "I want to stop changing prices and revert back"
click at [719, 342] on button "Stop changing prices and revert" at bounding box center [671, 331] width 182 height 25
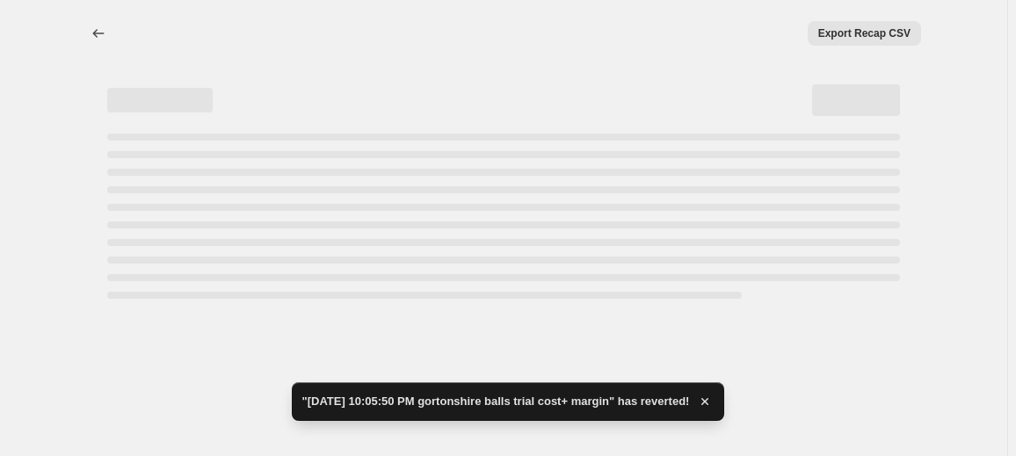
select select "margin"
select select "no_change"
select select "vendor"
select select "product_status"
select select "inventory_quantity"
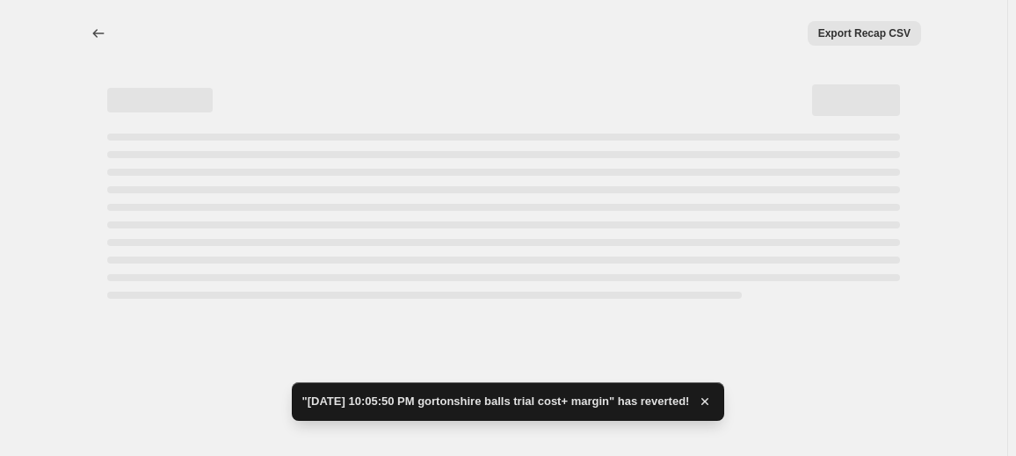
select select ">"
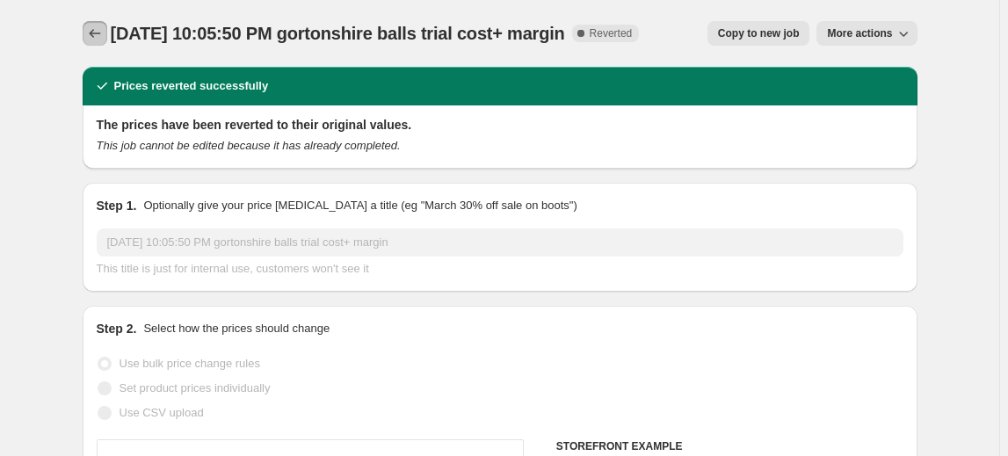
click at [86, 27] on button "Price change jobs" at bounding box center [95, 33] width 25 height 25
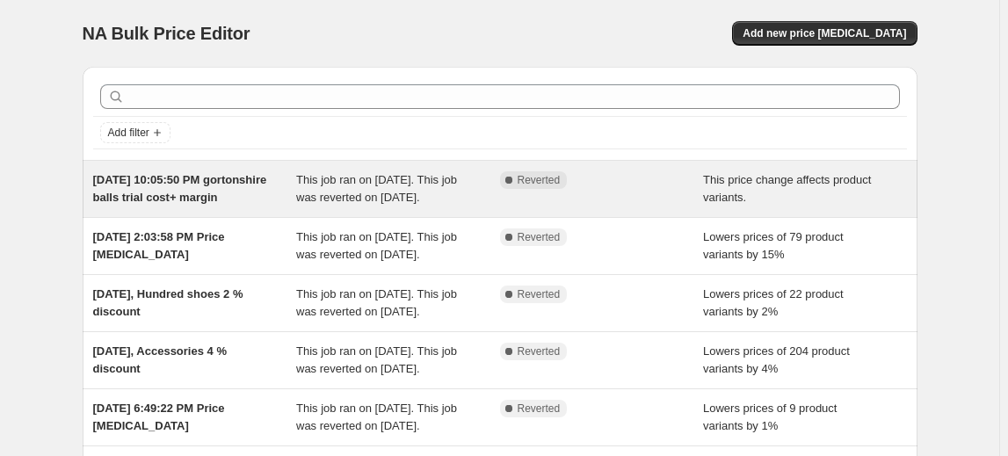
click at [167, 191] on span "[DATE] 10:05:50 PM gortonshire balls trial cost+ margin" at bounding box center [180, 188] width 174 height 31
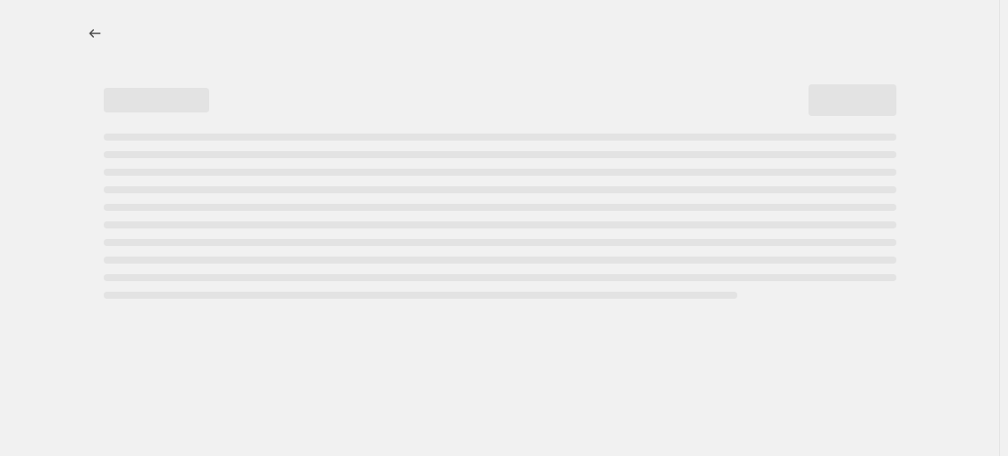
select select "margin"
select select "no_change"
select select "vendor"
select select "product_status"
select select "inventory_quantity"
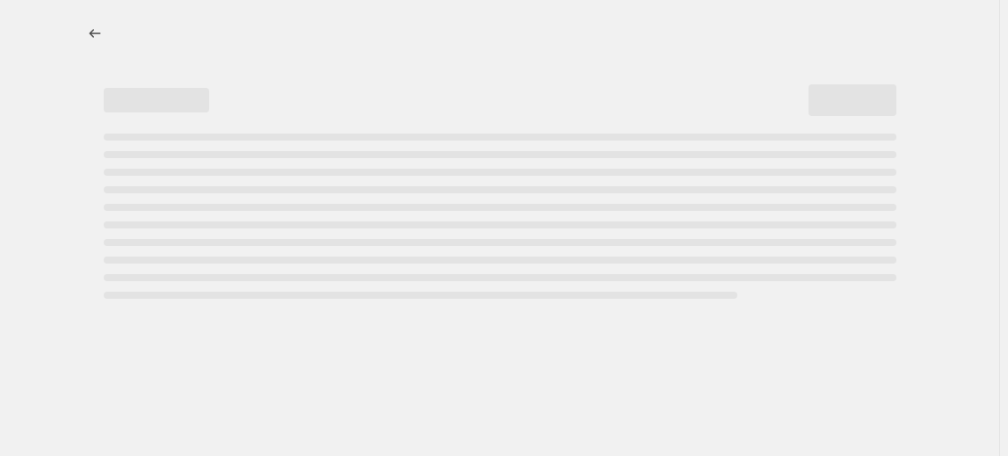
select select ">"
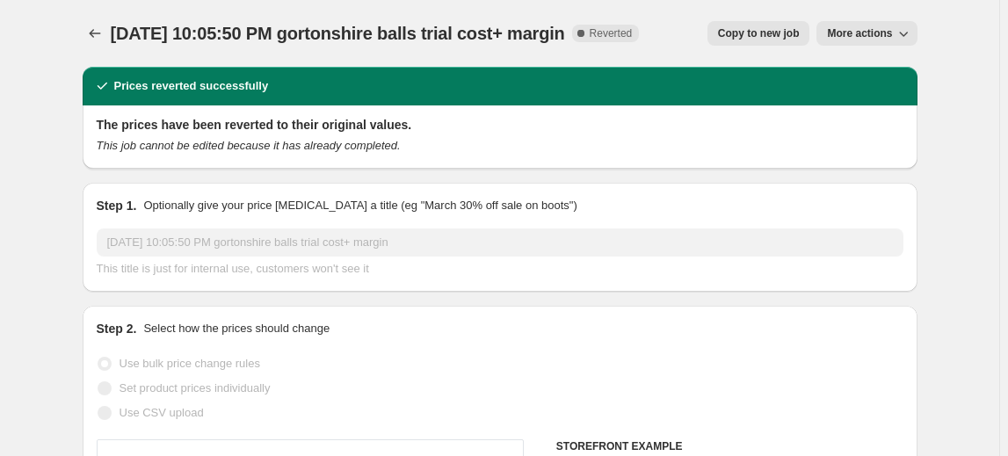
click at [863, 23] on button "More actions" at bounding box center [867, 33] width 100 height 25
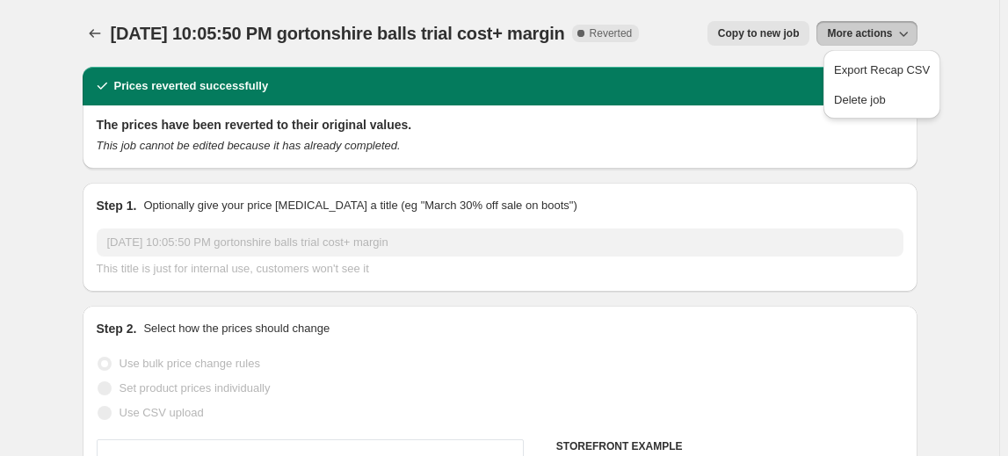
click at [788, 35] on span "Copy to new job" at bounding box center [759, 33] width 82 height 14
select select "margin"
select select "no_change"
select select "vendor"
select select "product_status"
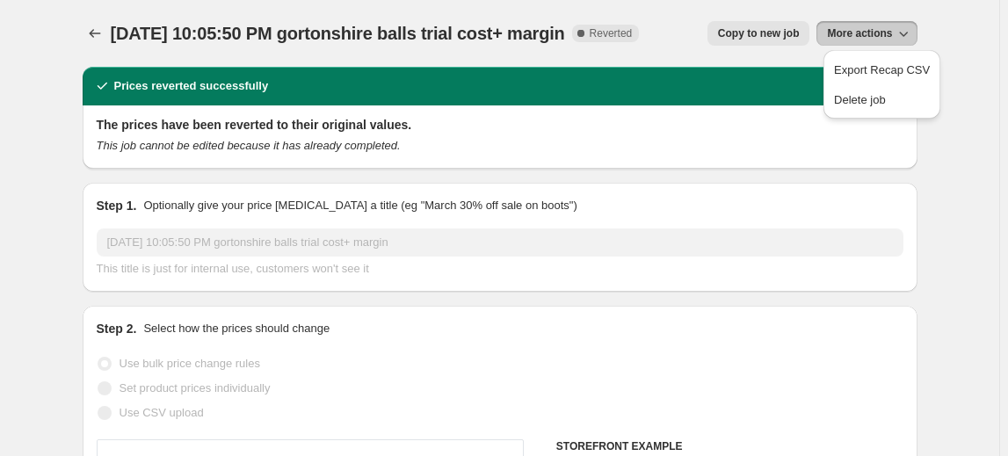
select select "inventory_quantity"
select select ">"
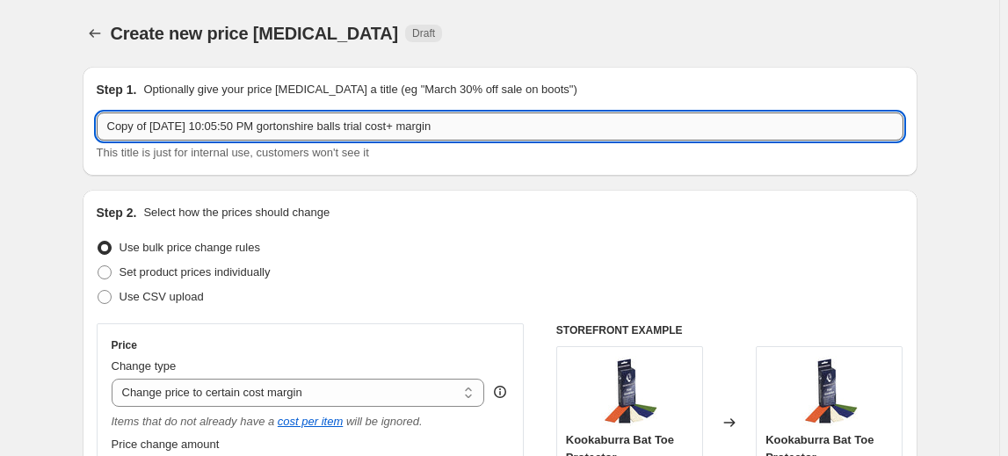
click at [470, 126] on input "Copy of [DATE] 10:05:50 PM gortonshire balls trial cost+ margin" at bounding box center [500, 127] width 807 height 28
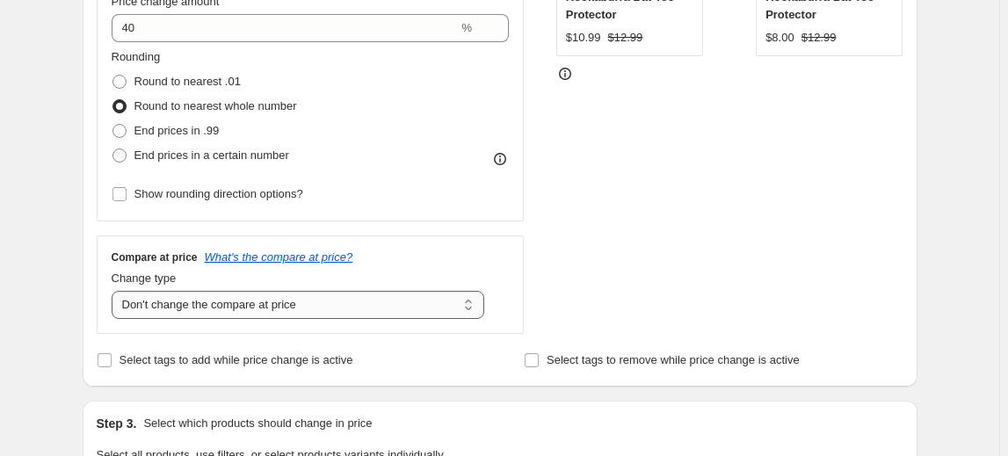
scroll to position [479, 0]
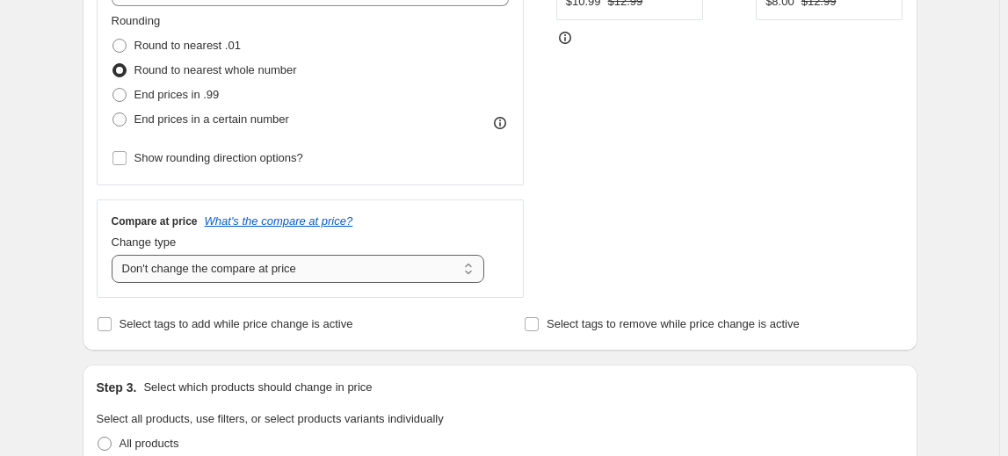
type input "Copy of [DATE] 10:05:50 PM gortonshire balls trial cost+ margin 40"
click at [254, 276] on select "Change the compare at price to the current price (sale) Change the compare at p…" at bounding box center [299, 269] width 374 height 28
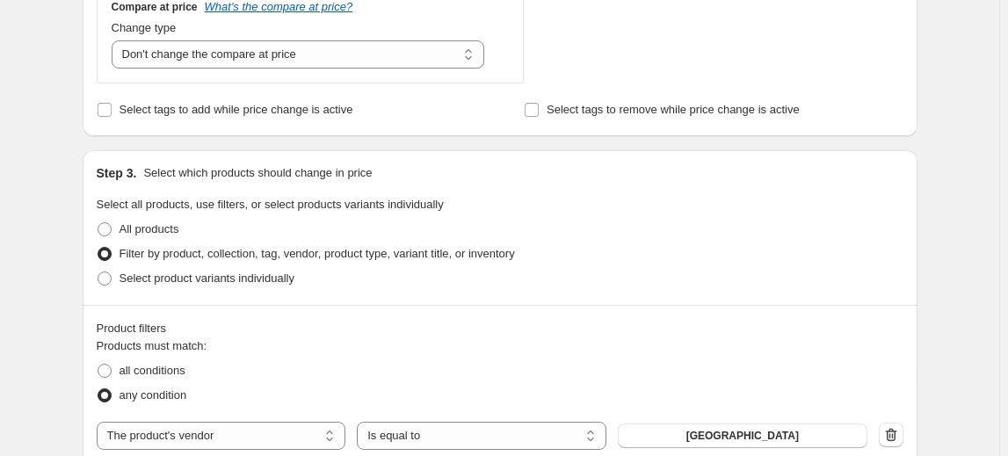
scroll to position [719, 0]
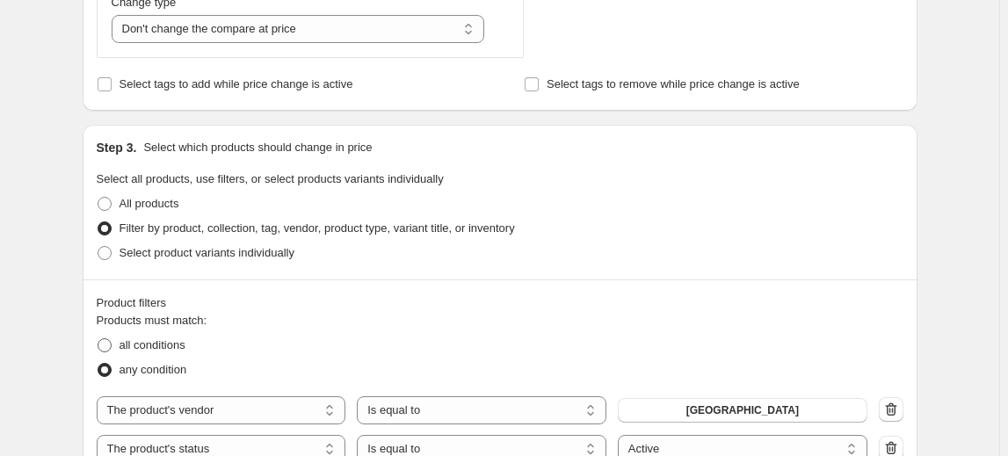
click at [171, 339] on span "all conditions" at bounding box center [153, 345] width 66 height 13
click at [98, 339] on input "all conditions" at bounding box center [98, 339] width 1 height 1
radio input "true"
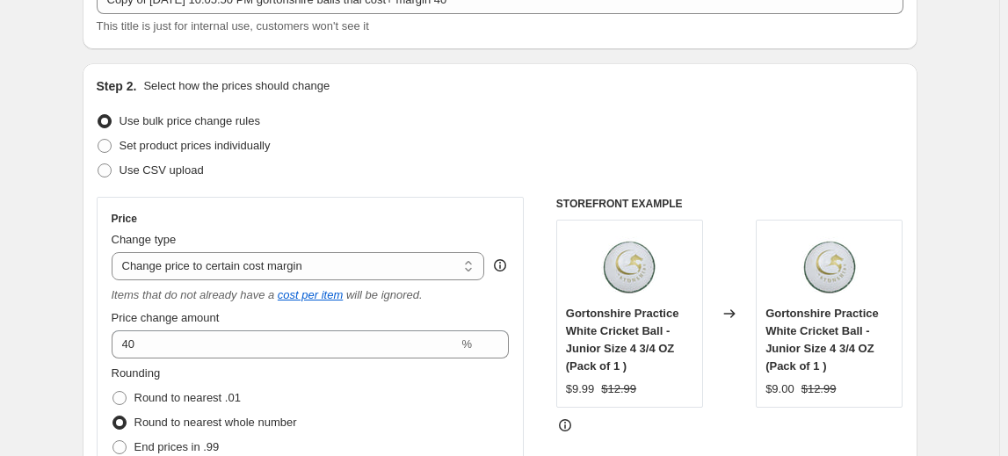
scroll to position [0, 0]
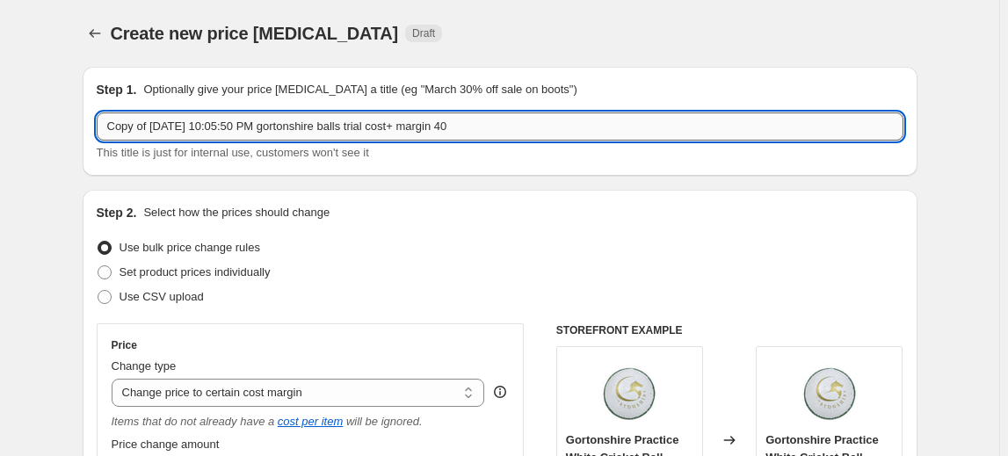
click at [374, 126] on input "Copy of [DATE] 10:05:50 PM gortonshire balls trial cost+ margin 40" at bounding box center [500, 127] width 807 height 28
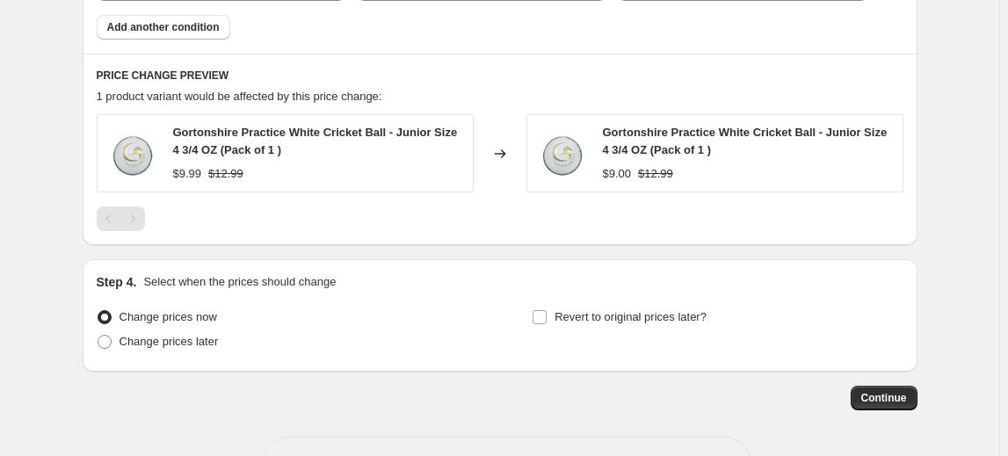
scroll to position [1278, 0]
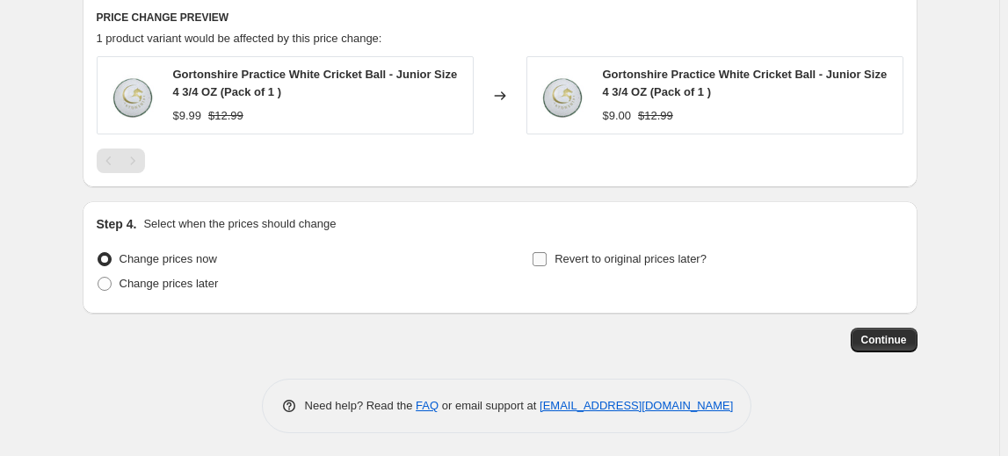
type input "Copy of [DATE] 10:05:50 PM gortonshire balls 2nd trial cost+ margin 40"
click at [607, 263] on span "Revert to original prices later?" at bounding box center [631, 258] width 152 height 13
click at [547, 263] on input "Revert to original prices later?" at bounding box center [540, 259] width 14 height 14
checkbox input "true"
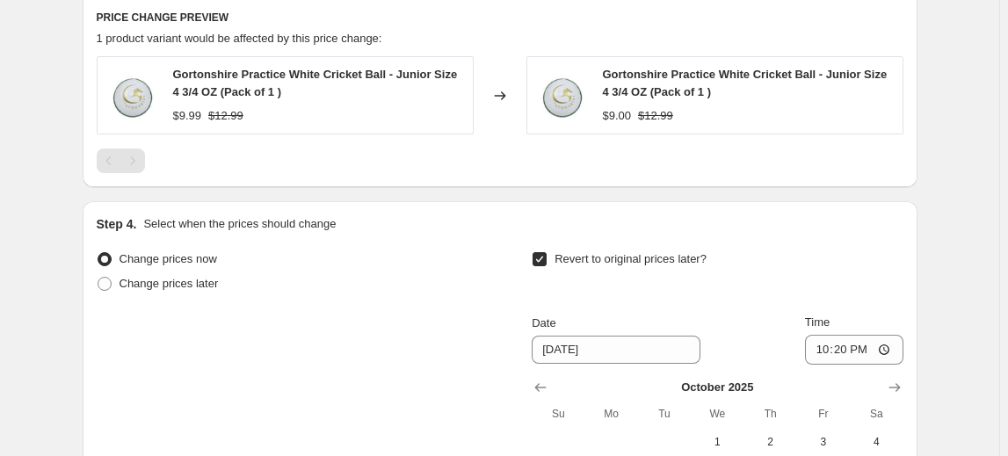
scroll to position [1580, 0]
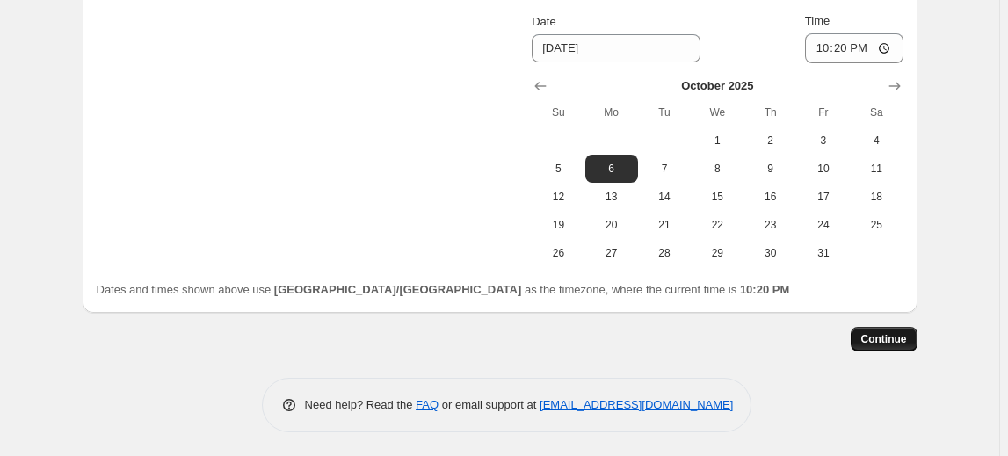
click at [912, 333] on button "Continue" at bounding box center [884, 339] width 67 height 25
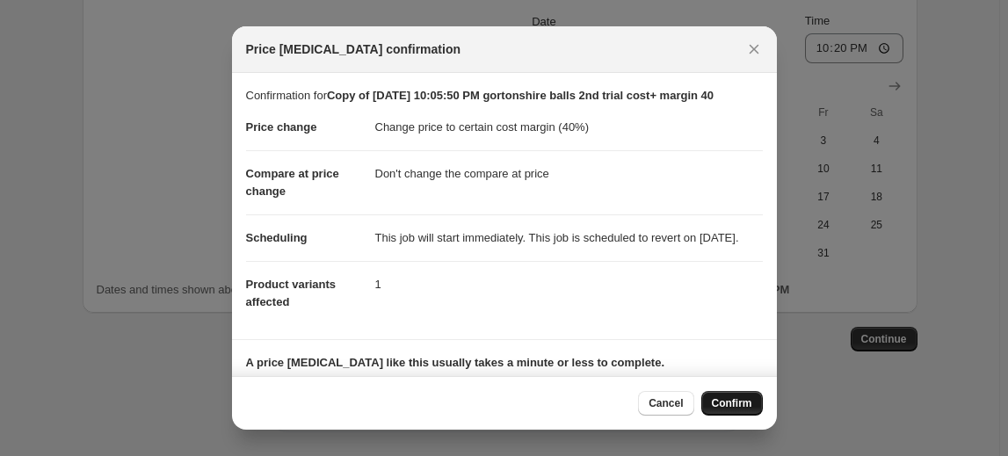
click at [740, 397] on span "Confirm" at bounding box center [732, 404] width 40 height 14
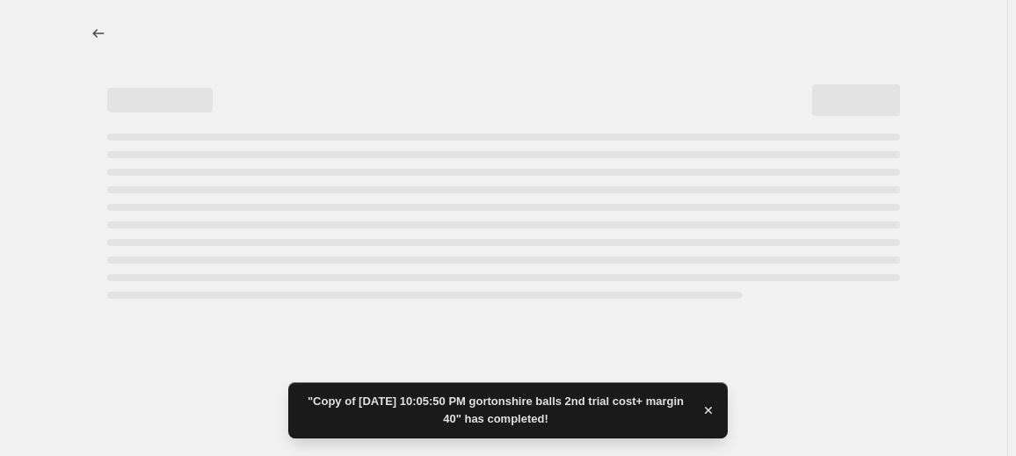
select select "margin"
select select "no_change"
select select "vendor"
select select "product_status"
select select "inventory_quantity"
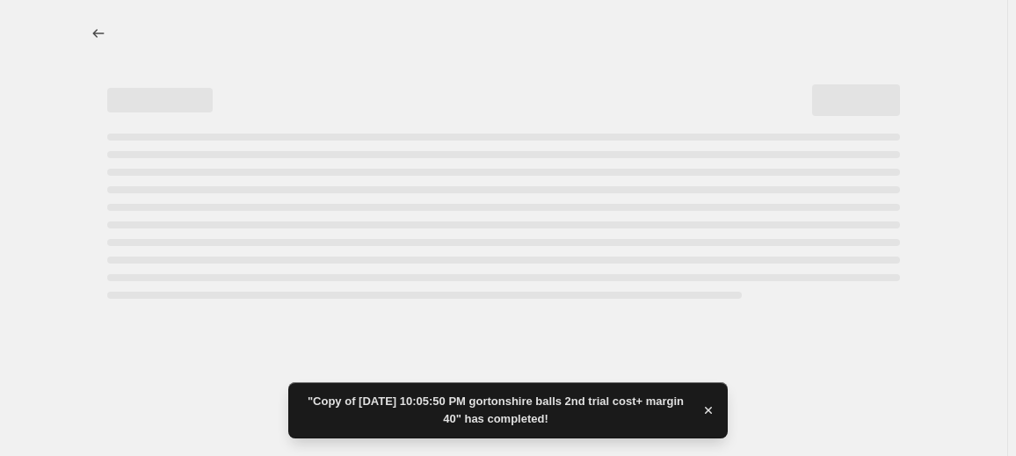
select select ">"
